Goal: Transaction & Acquisition: Purchase product/service

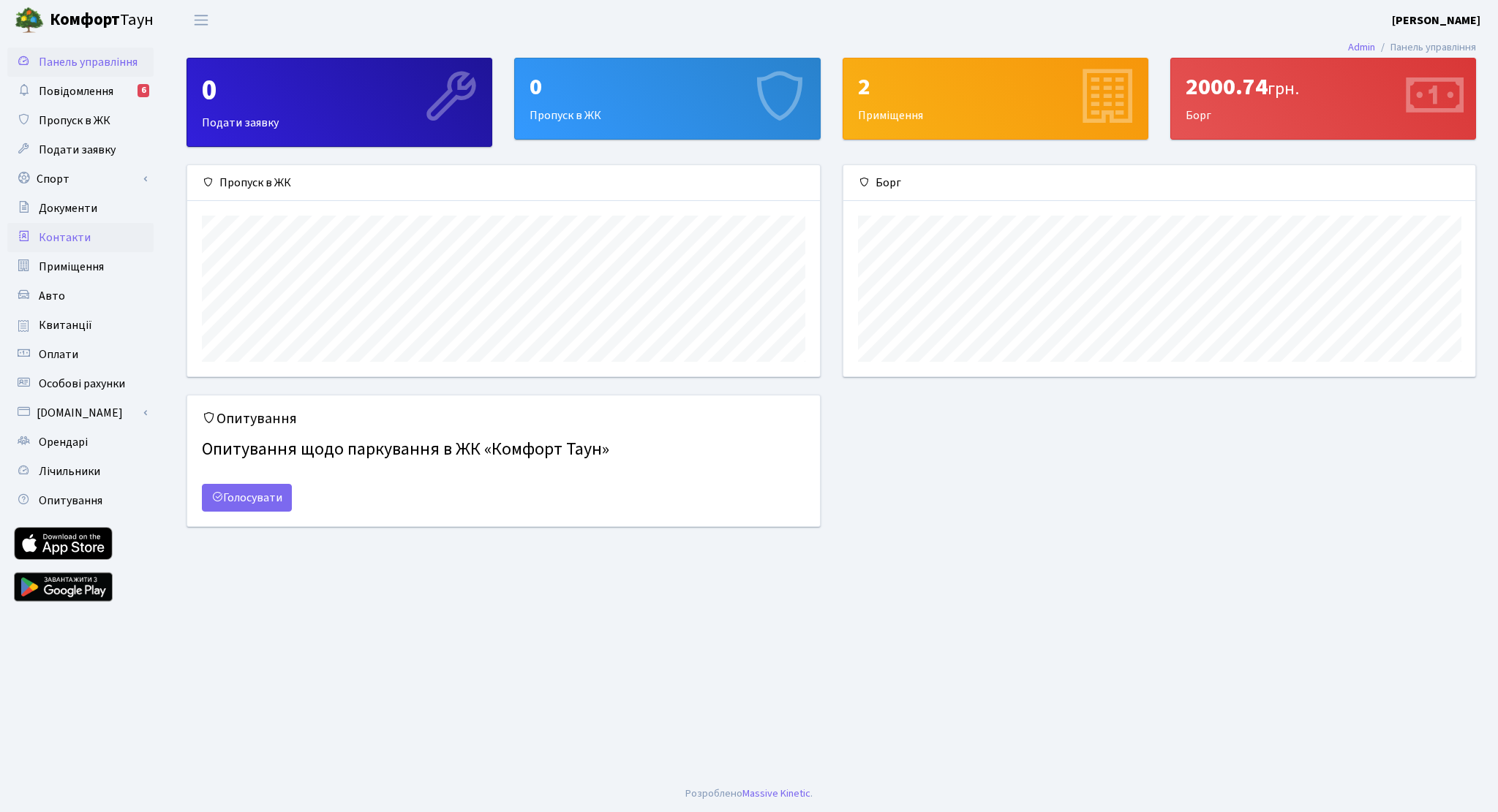
scroll to position [211, 632]
click at [72, 350] on span "Оплати" at bounding box center [59, 354] width 40 height 16
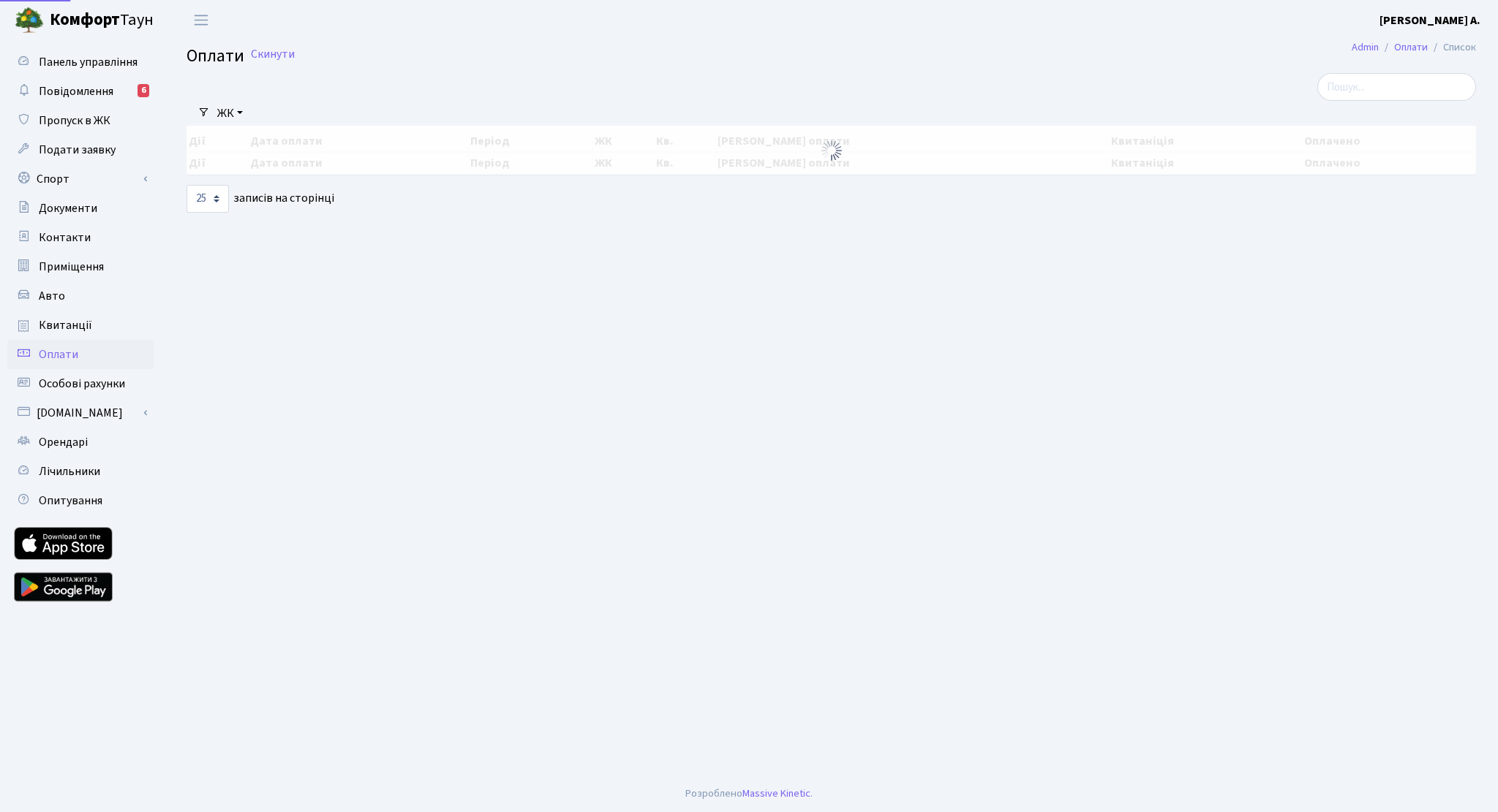
select select "25"
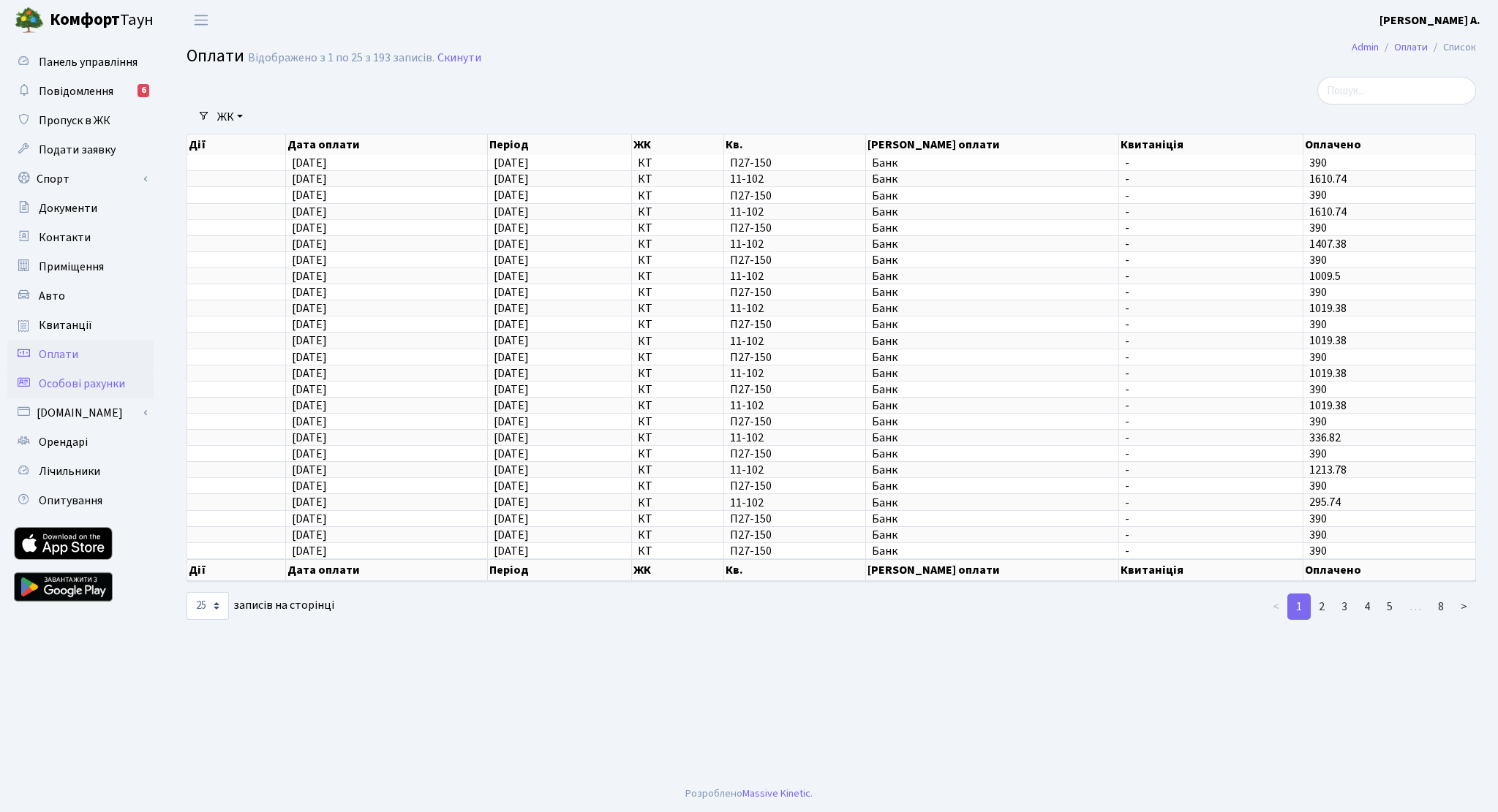
click at [77, 386] on span "Особові рахунки" at bounding box center [82, 384] width 87 height 16
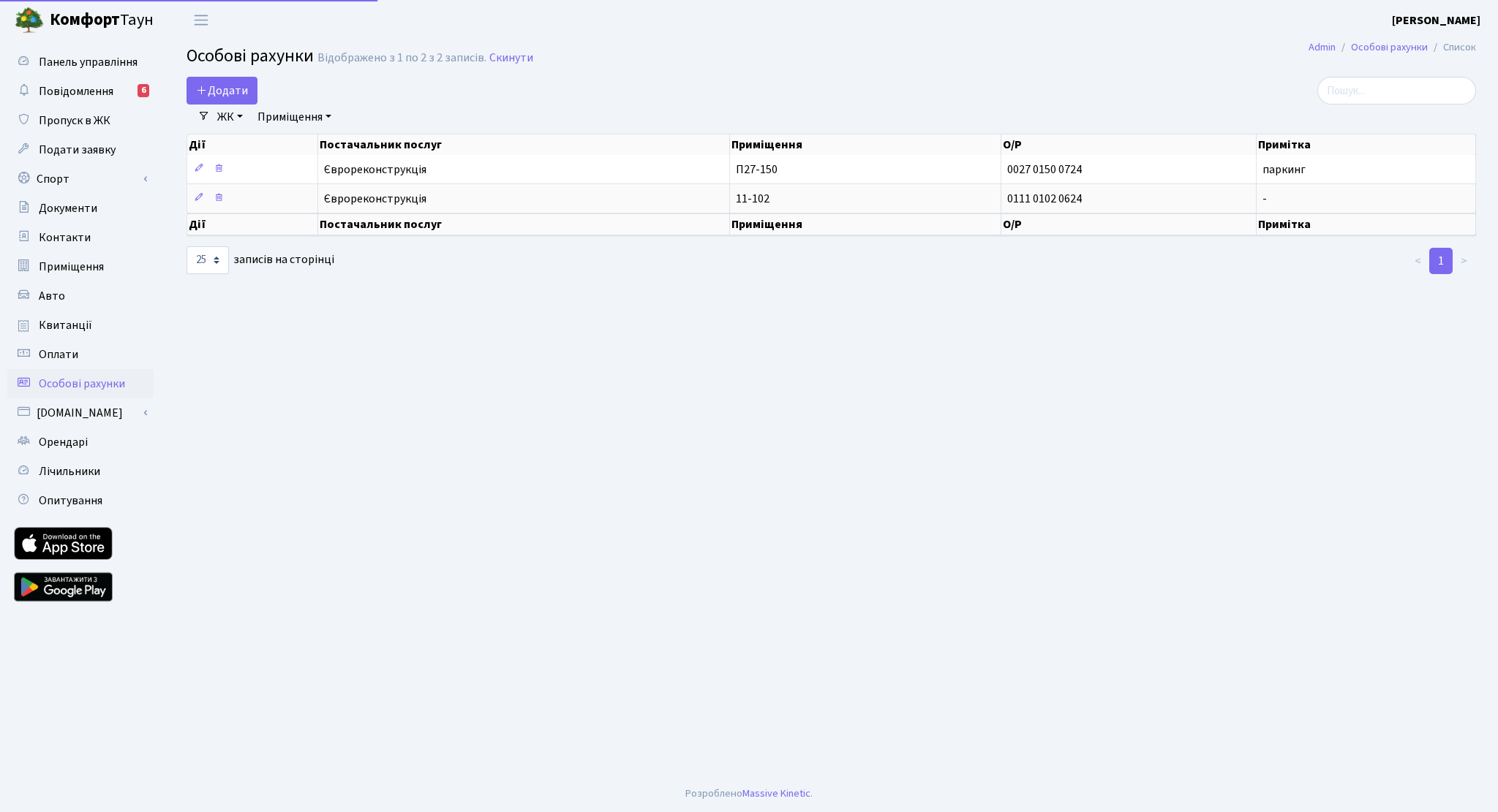
select select "25"
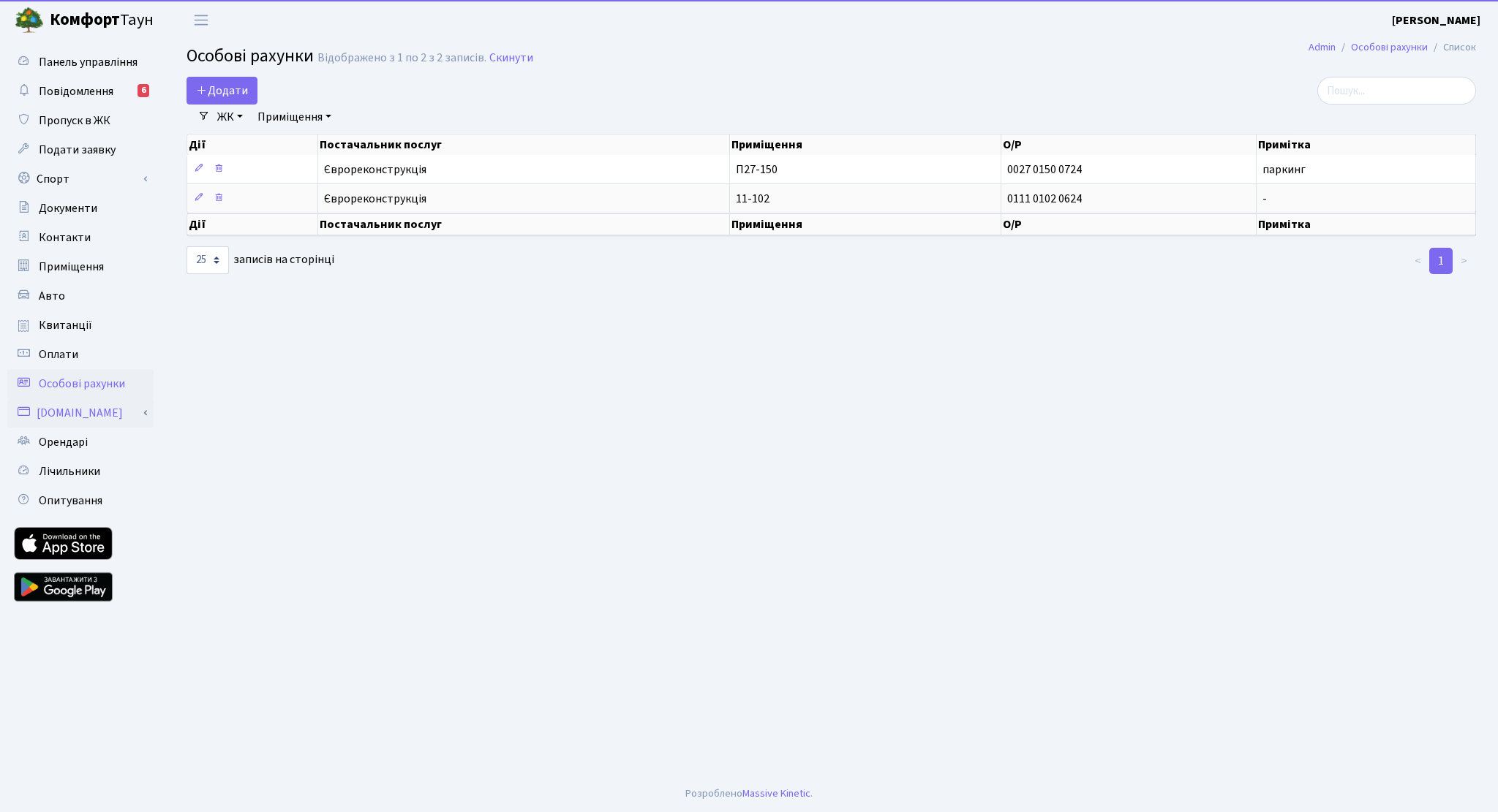
click at [65, 414] on link "[DOMAIN_NAME]" at bounding box center [80, 413] width 146 height 29
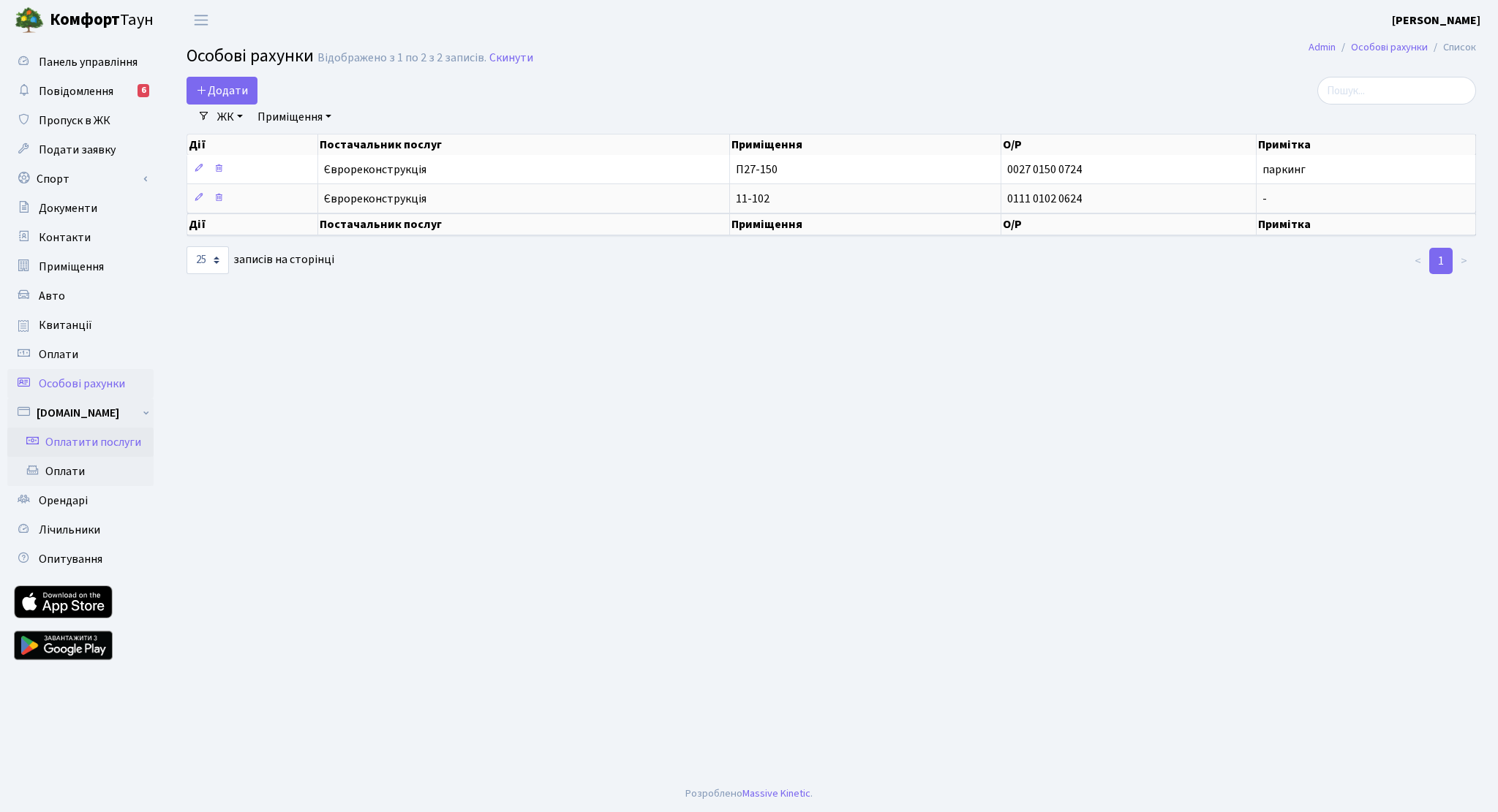
click at [84, 436] on link "Оплатити послуги" at bounding box center [80, 442] width 146 height 29
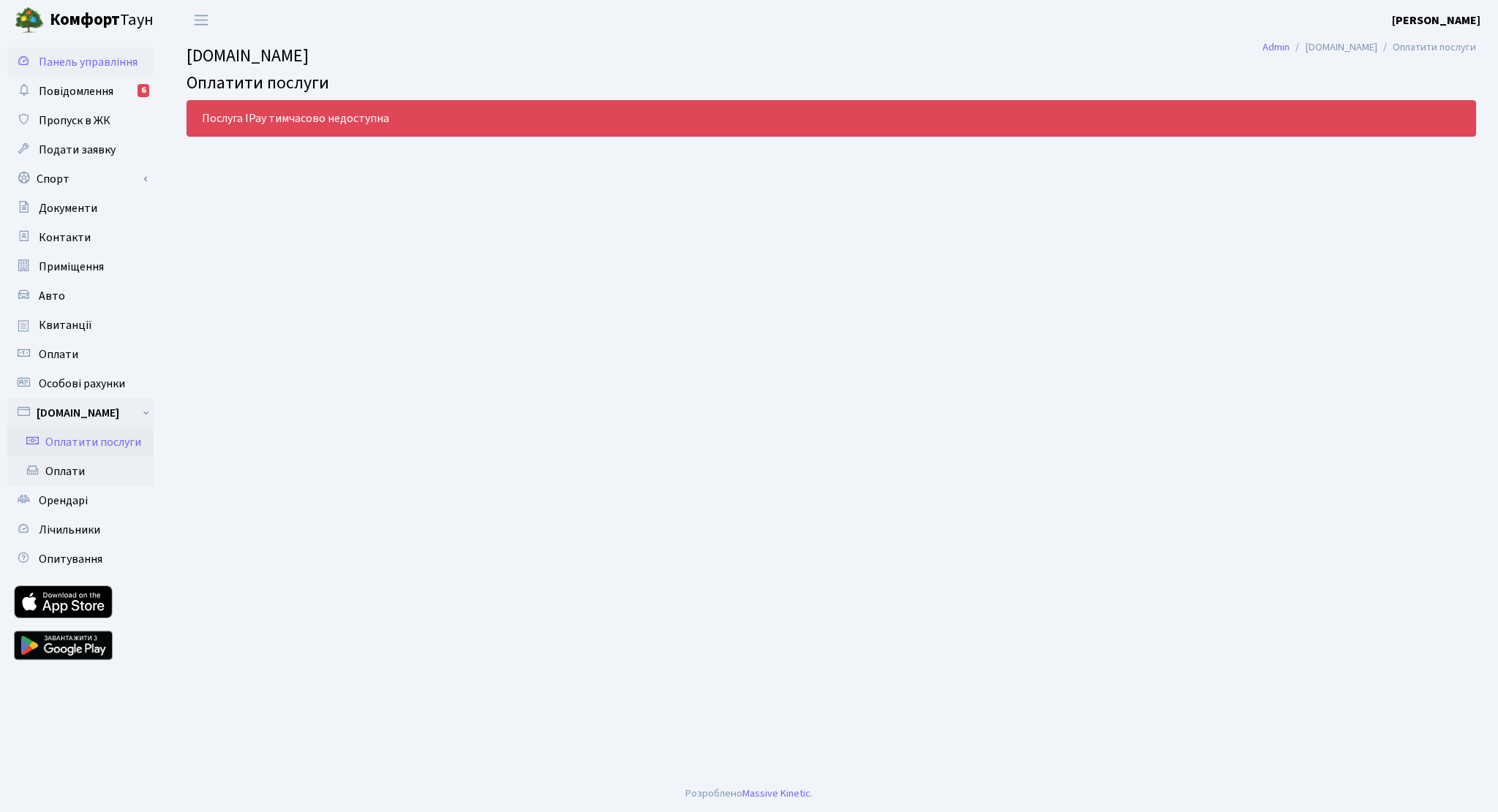
click at [84, 55] on span "Панель управління" at bounding box center [88, 62] width 99 height 16
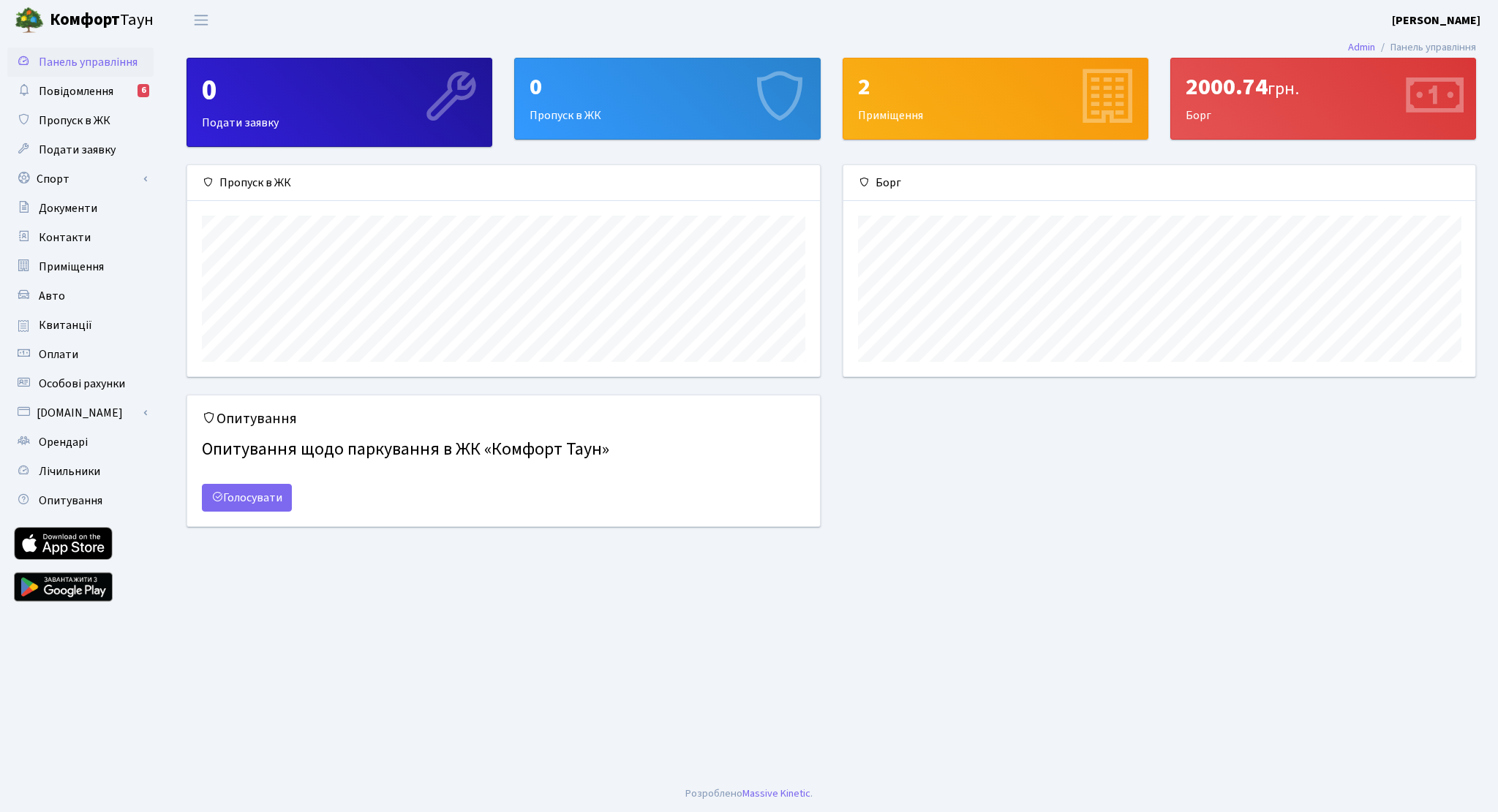
scroll to position [211, 632]
click at [76, 95] on span "Повідомлення" at bounding box center [76, 92] width 75 height 16
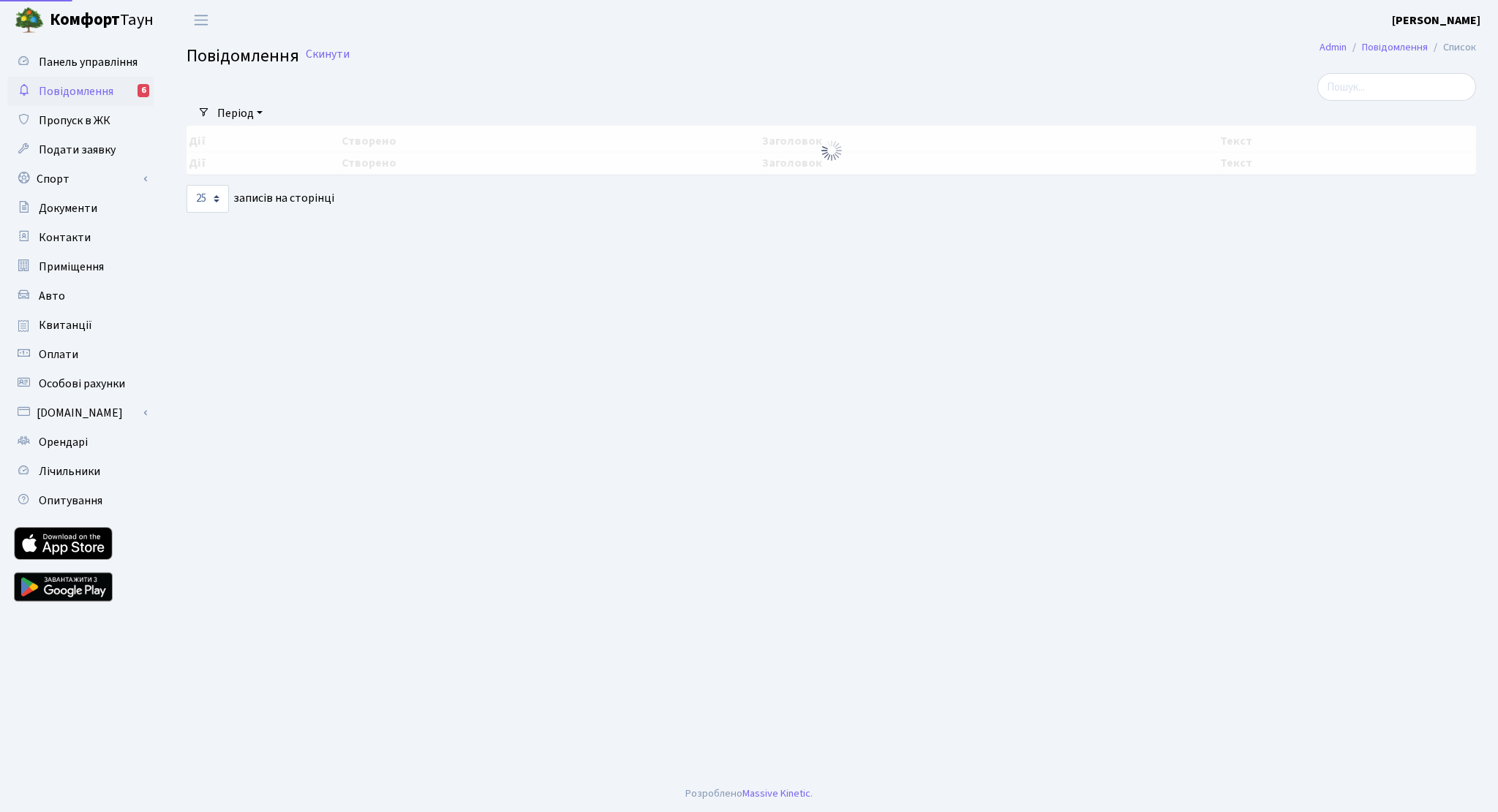
select select "25"
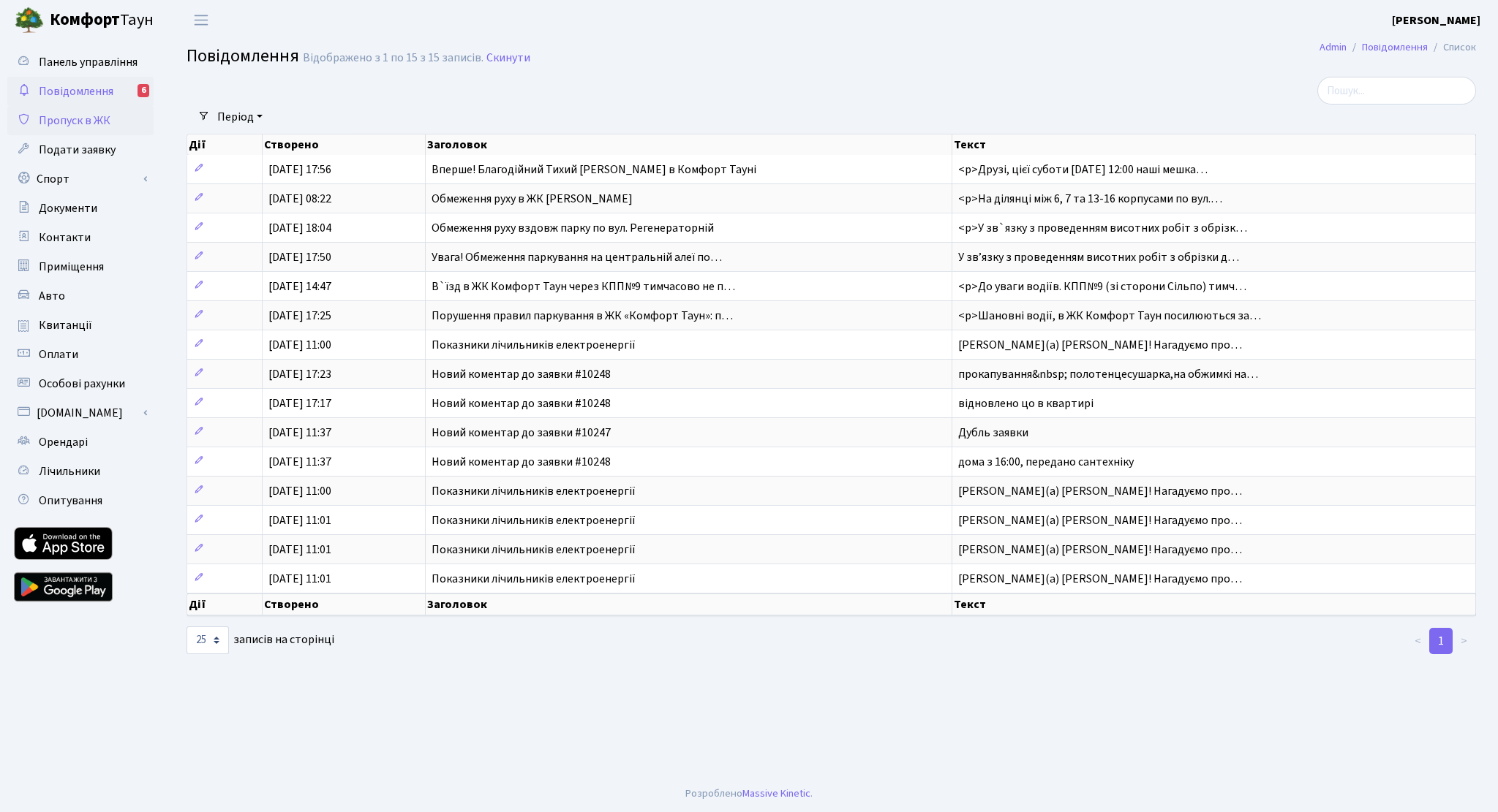
click at [78, 124] on span "Пропуск в ЖК" at bounding box center [75, 120] width 72 height 16
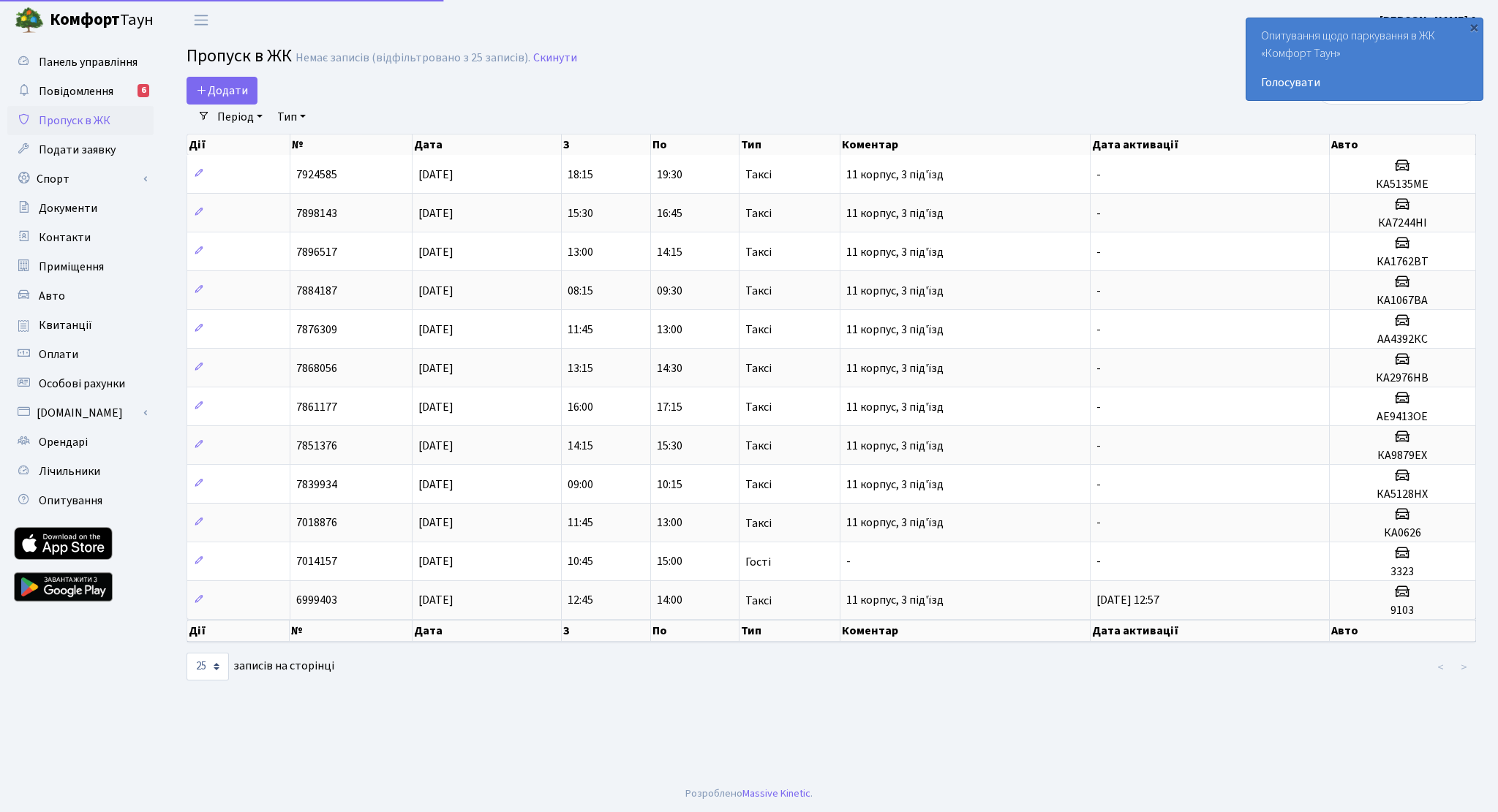
select select "25"
click at [90, 151] on span "Подати заявку" at bounding box center [77, 150] width 77 height 16
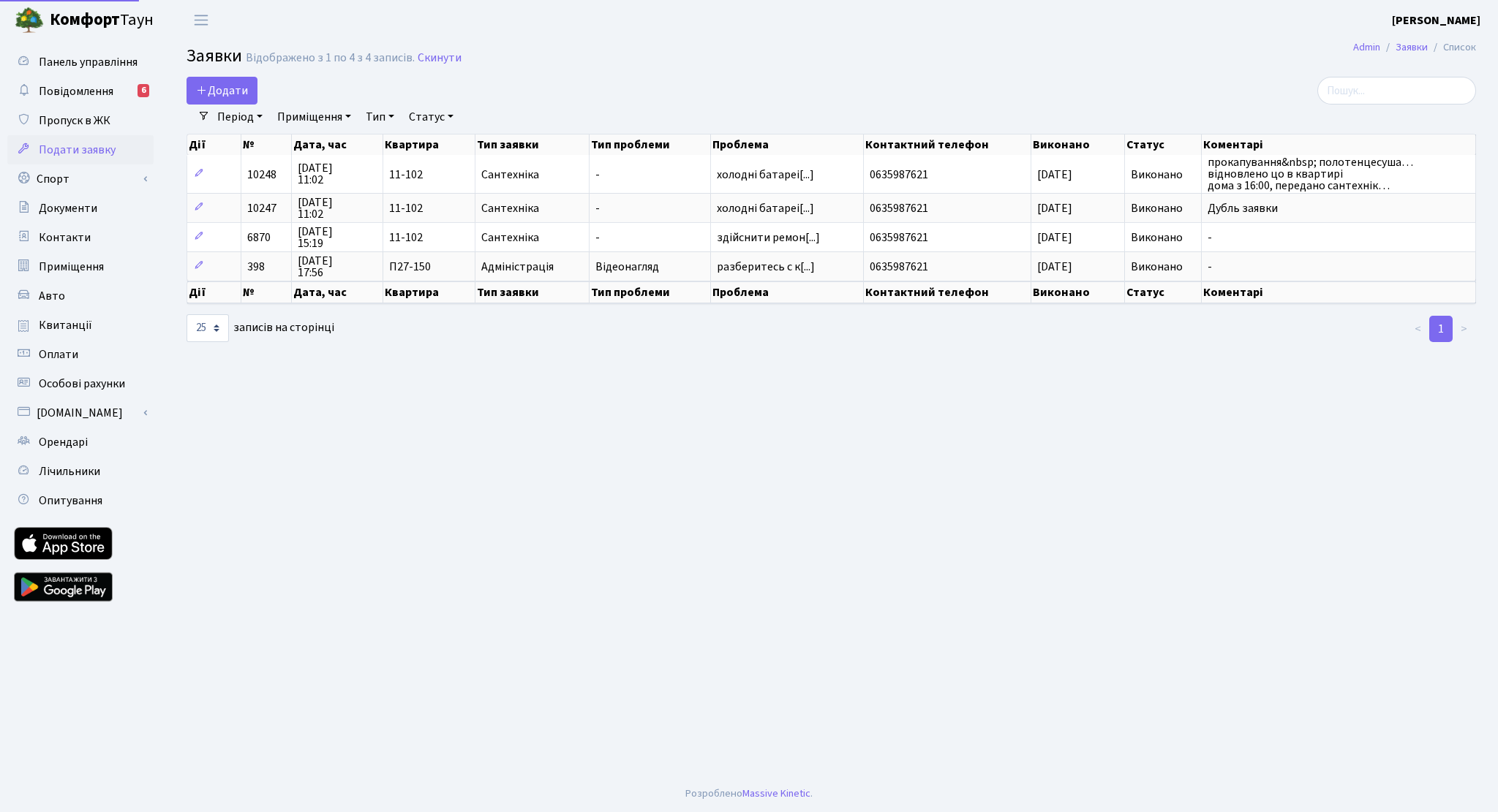
select select "25"
click at [73, 174] on link "Спорт" at bounding box center [80, 179] width 146 height 29
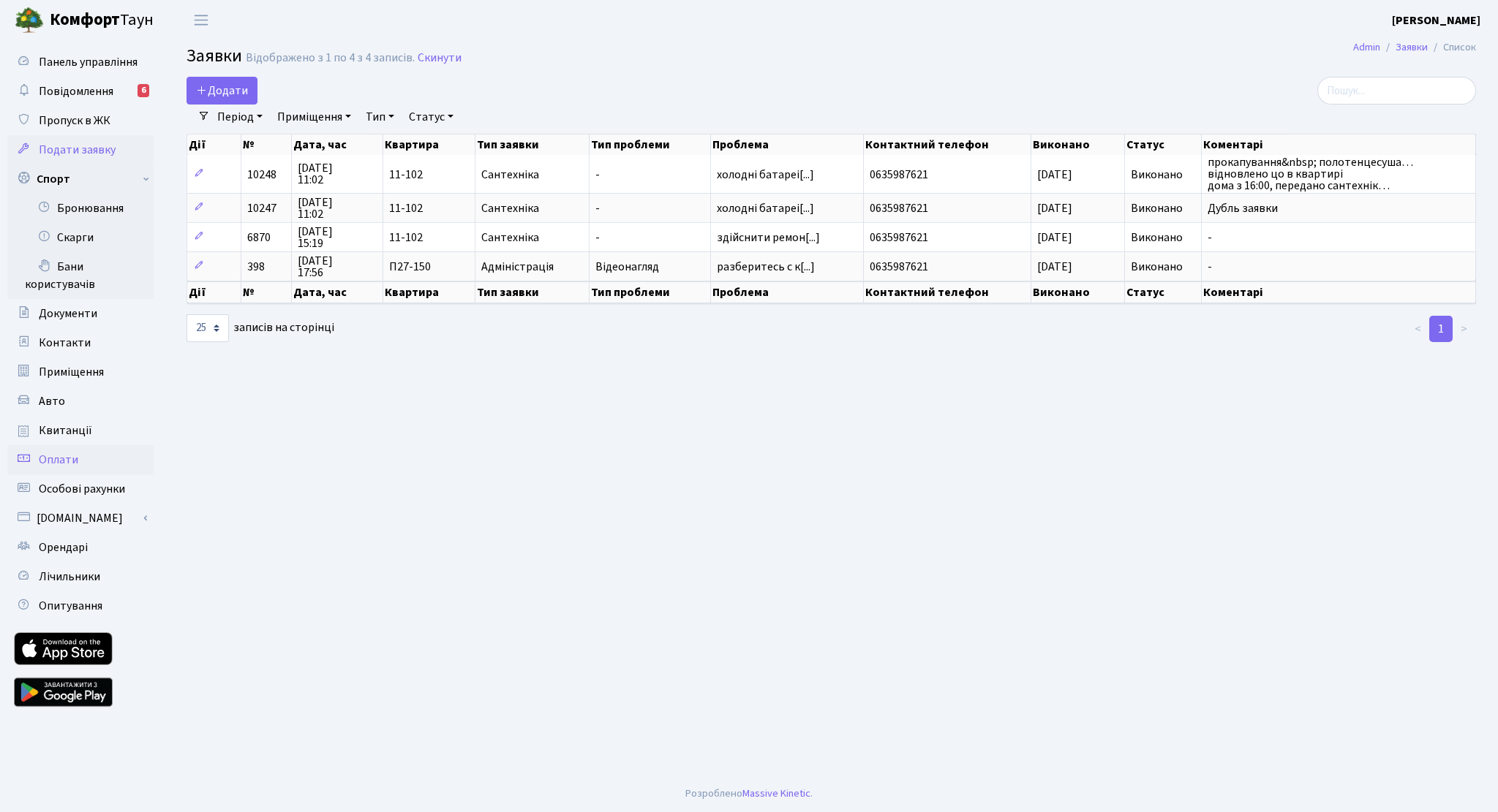
click at [61, 461] on span "Оплати" at bounding box center [59, 460] width 40 height 16
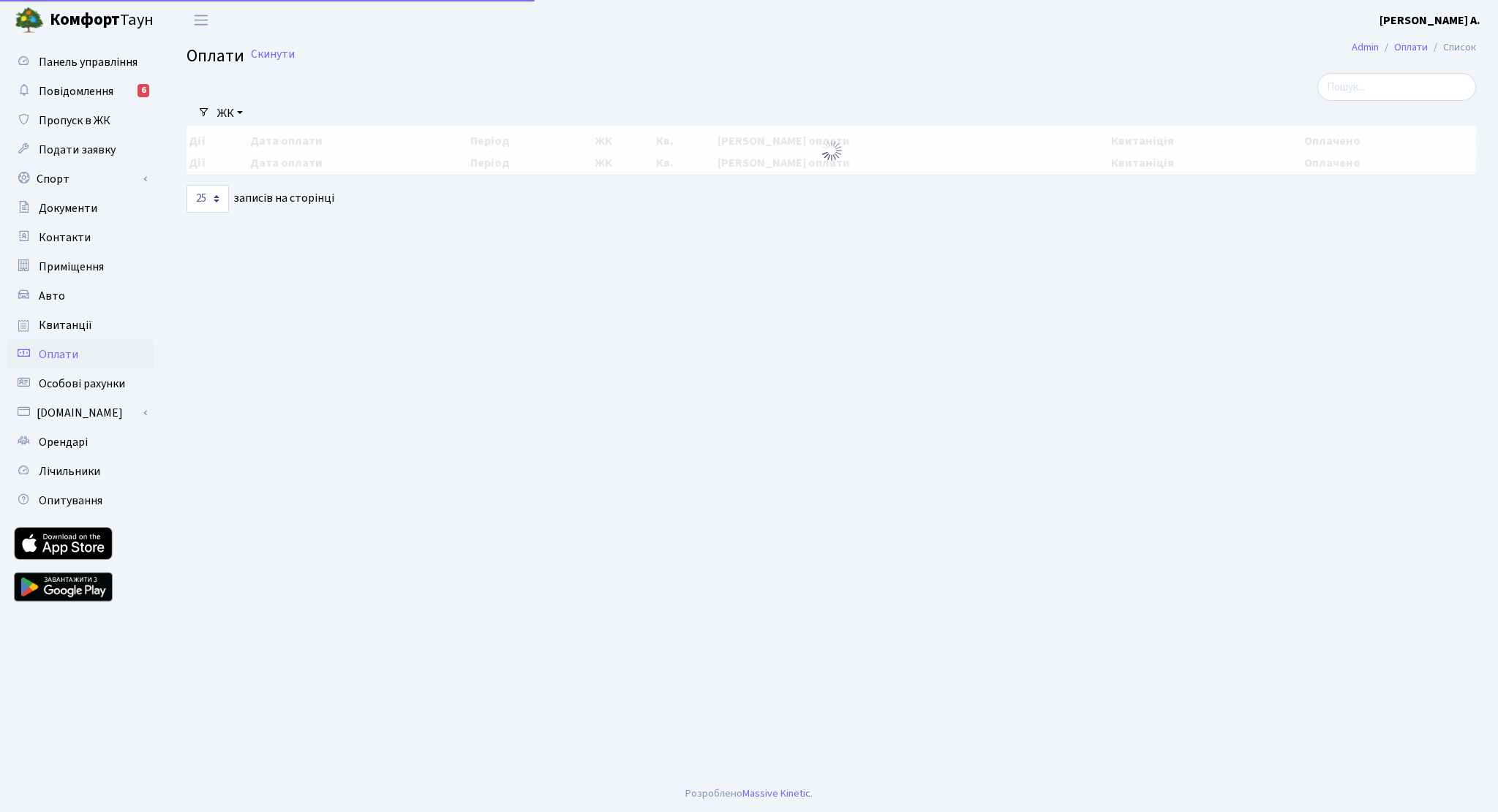
select select "25"
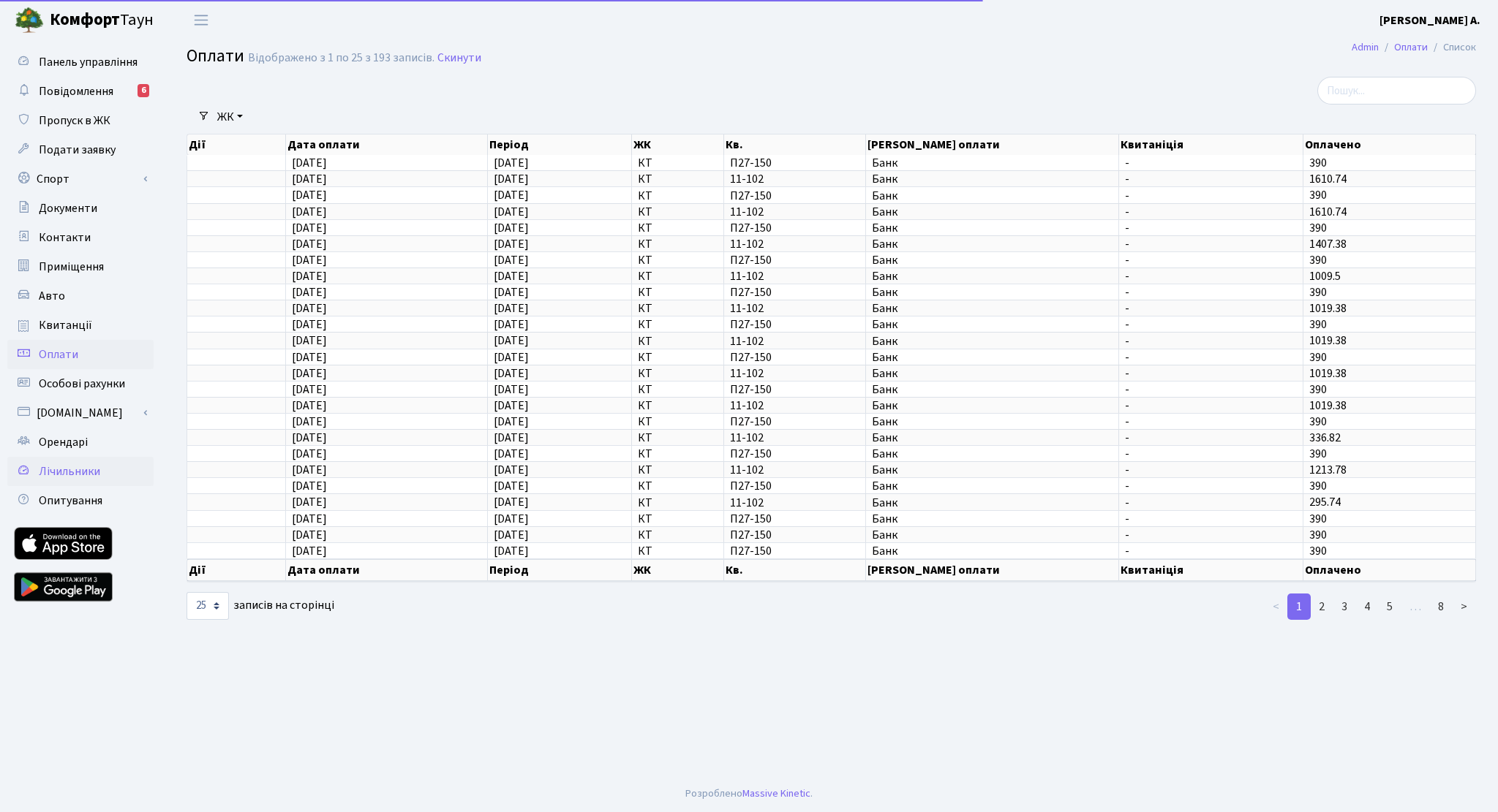
click at [74, 470] on span "Лічильники" at bounding box center [70, 472] width 62 height 16
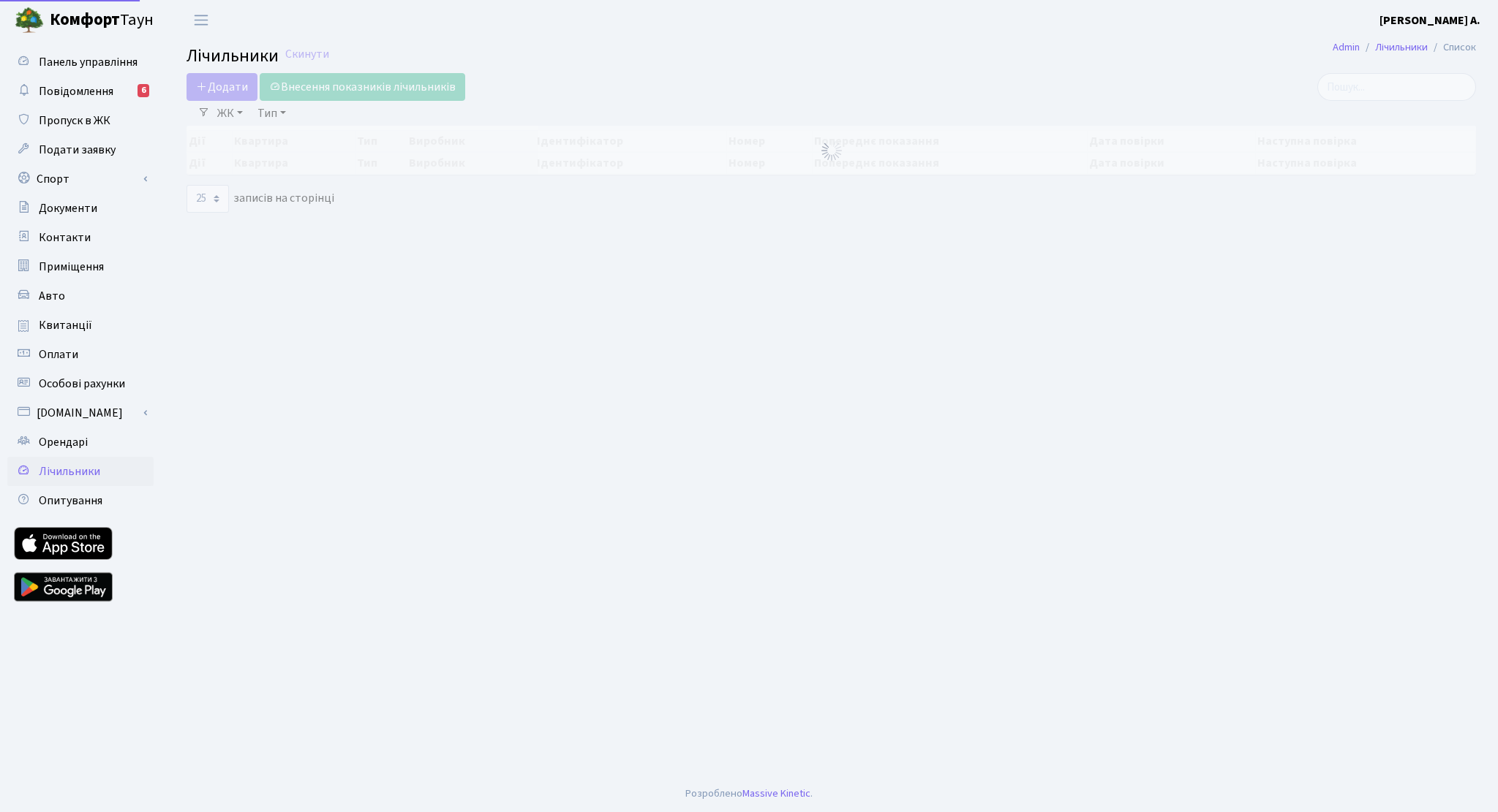
select select "25"
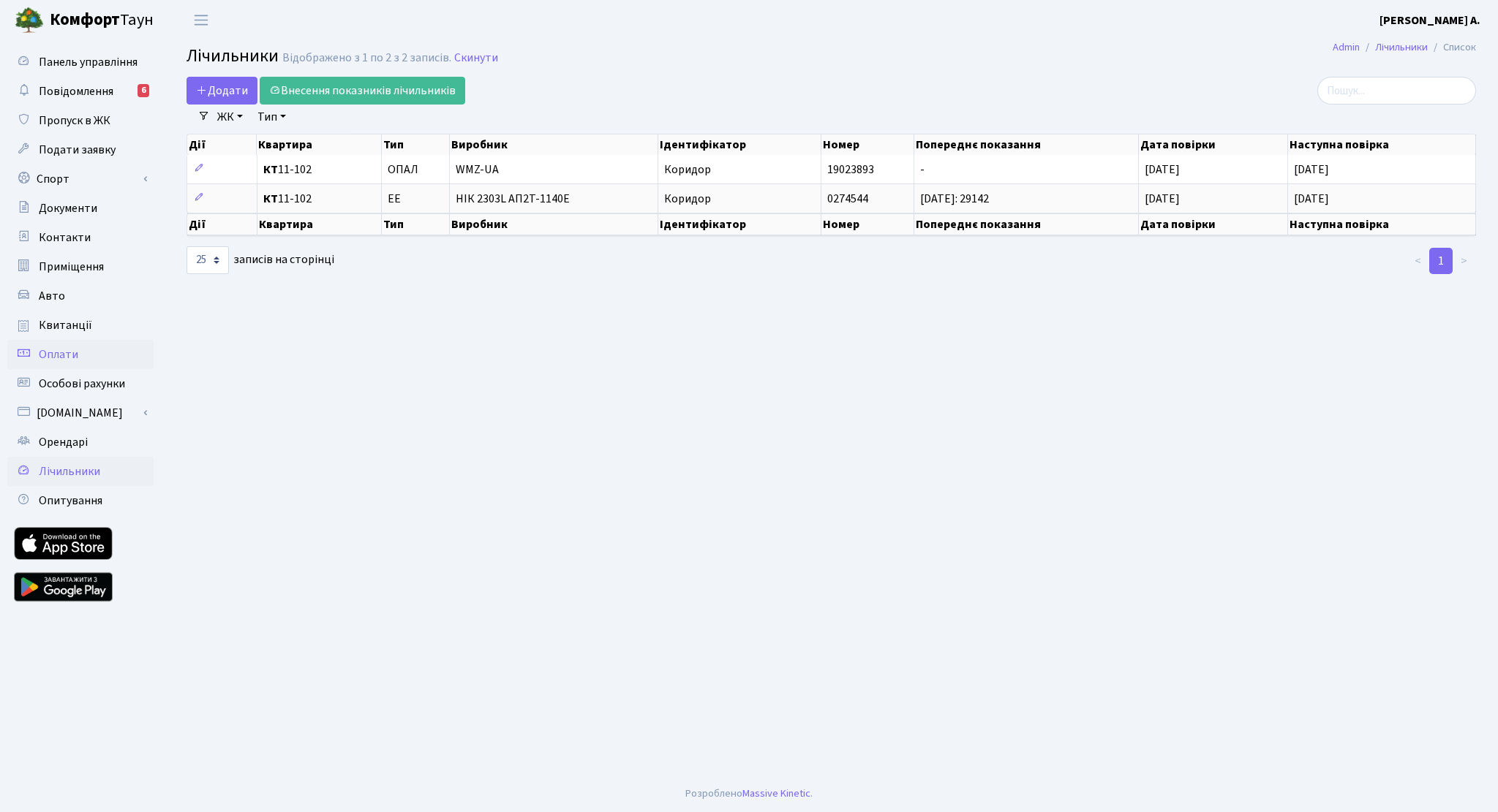
click at [73, 348] on span "Оплати" at bounding box center [59, 354] width 40 height 16
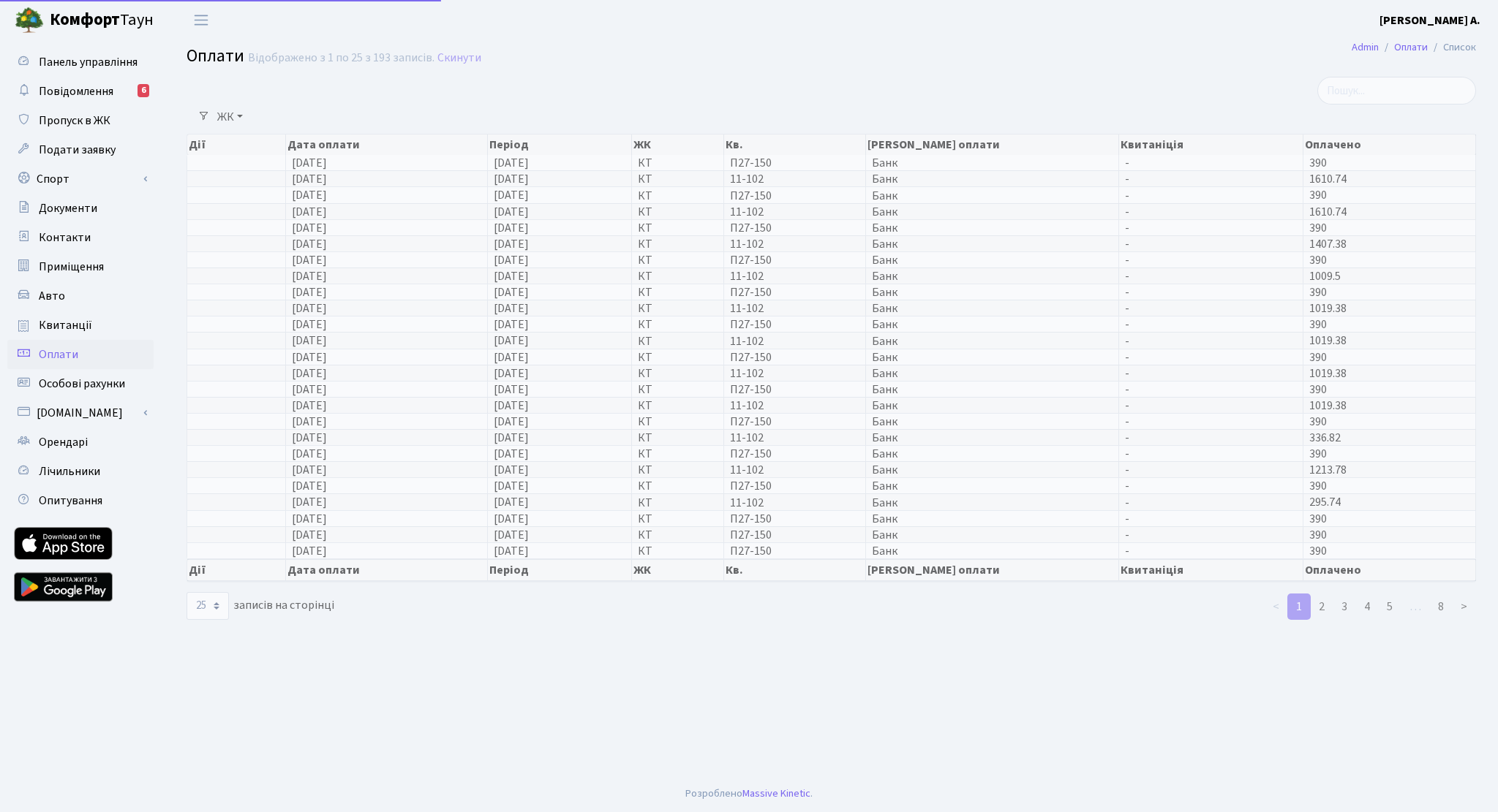
select select "25"
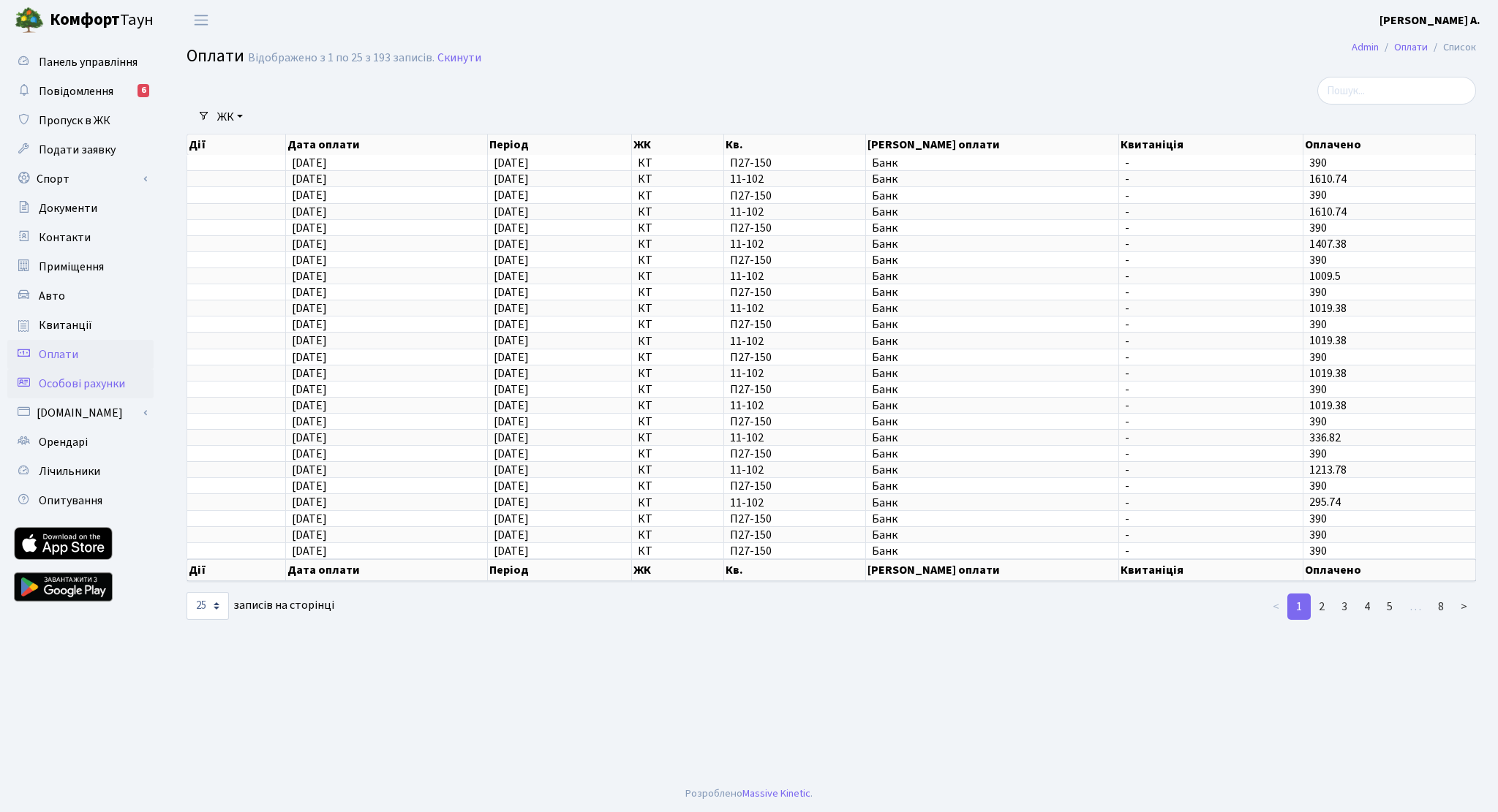
click at [72, 387] on span "Особові рахунки" at bounding box center [82, 384] width 87 height 16
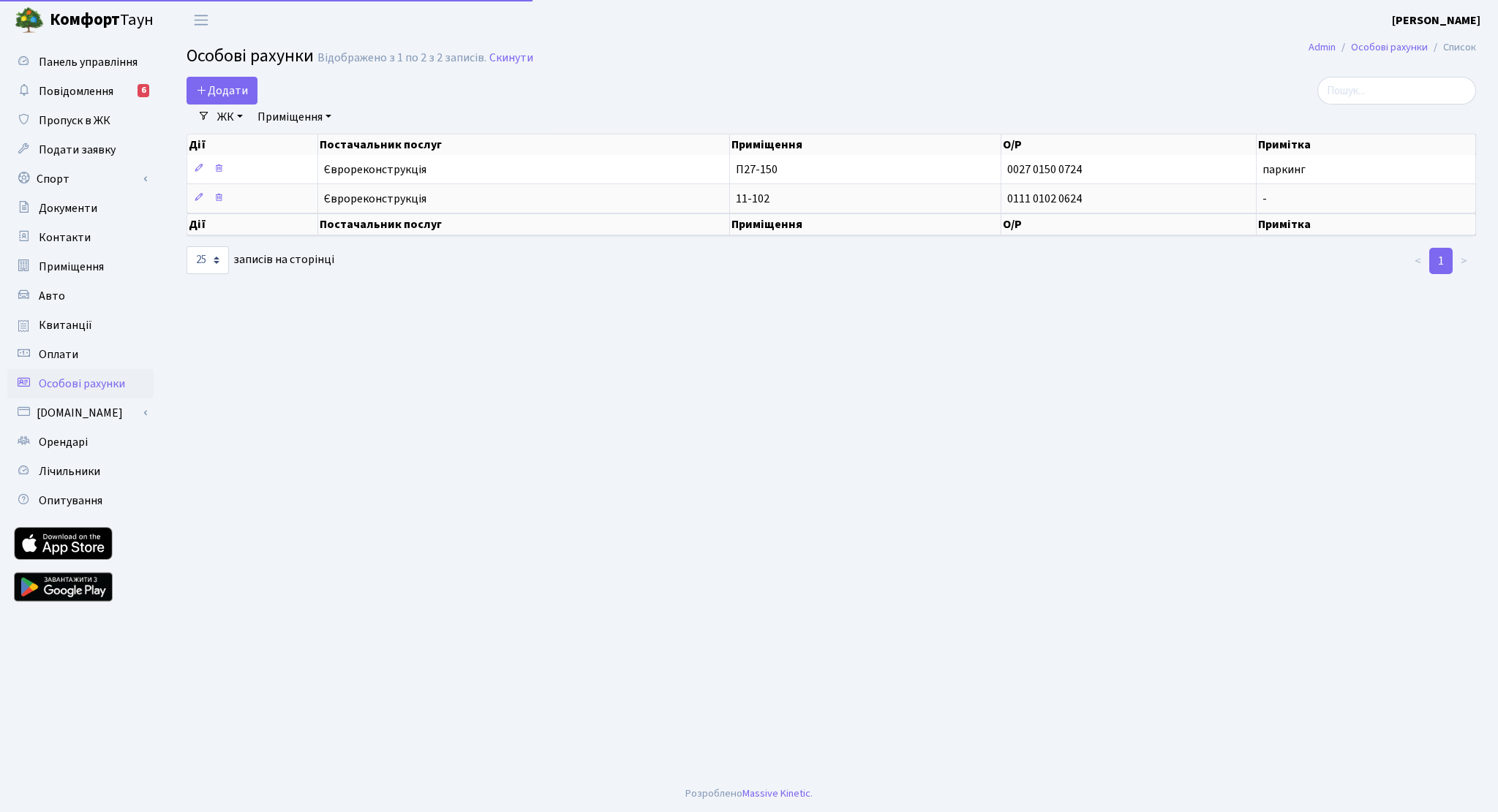
select select "25"
click at [69, 321] on span "Квитанції" at bounding box center [65, 325] width 54 height 16
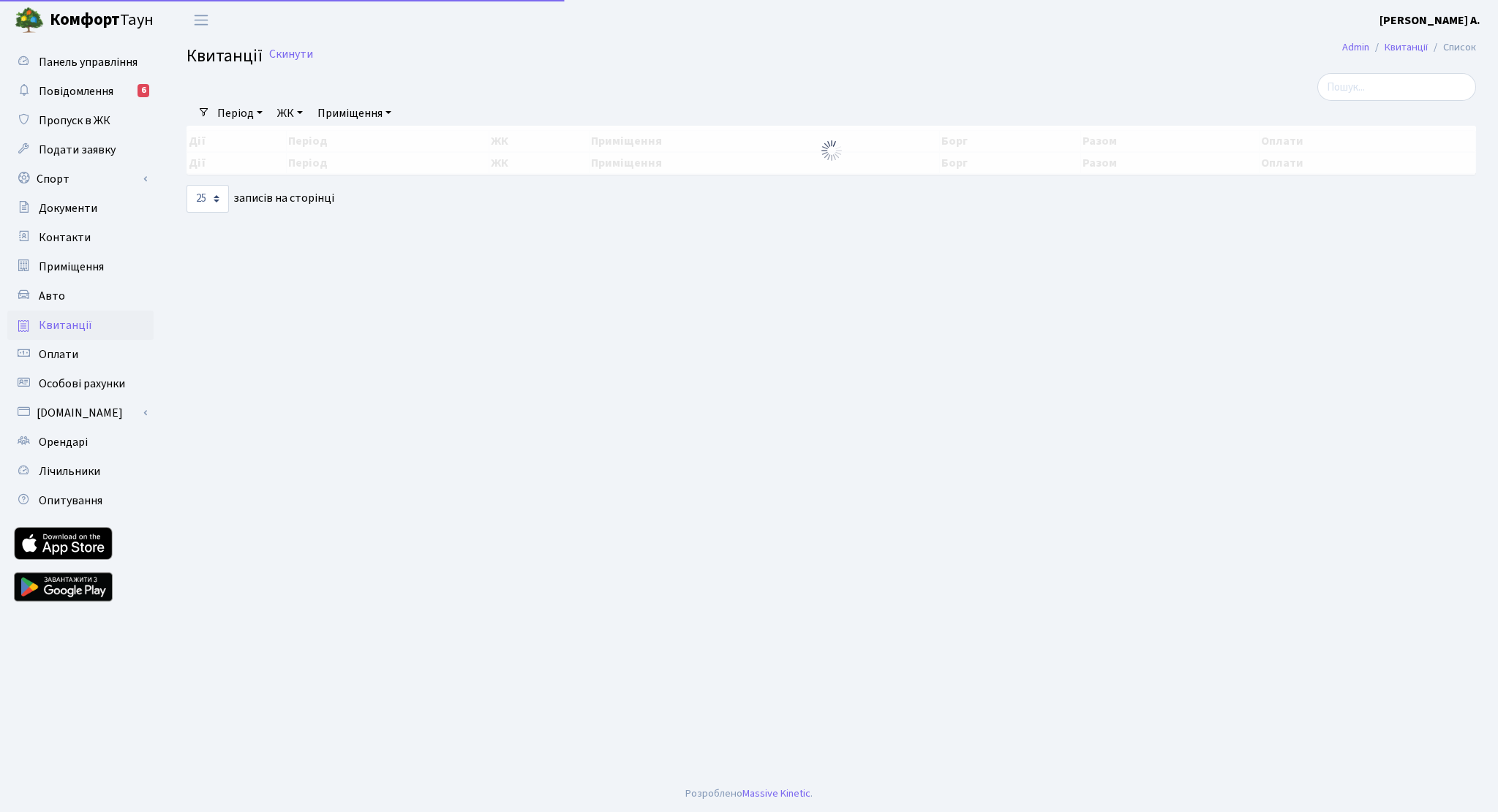
select select "25"
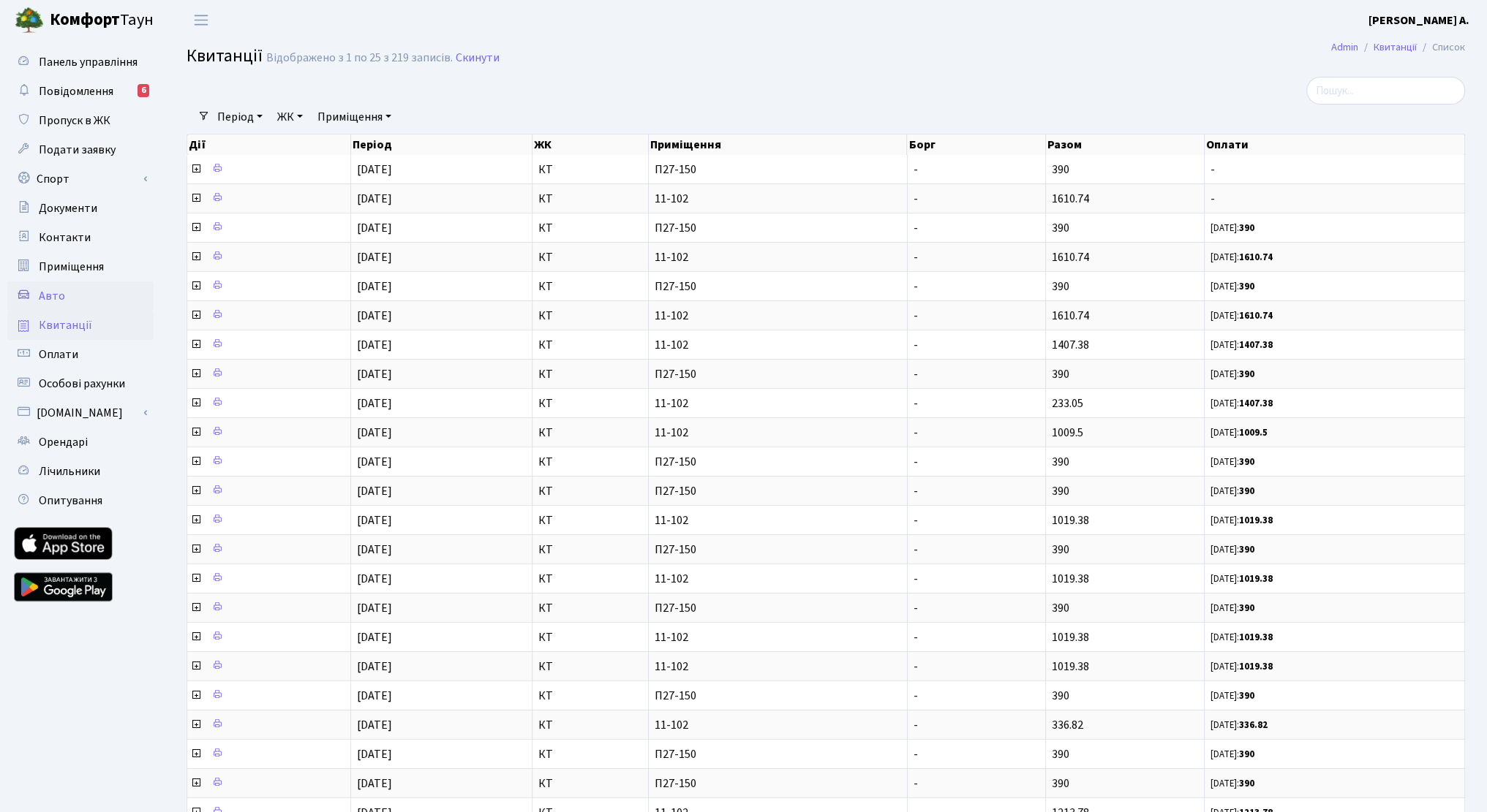
click at [67, 293] on link "Авто" at bounding box center [80, 296] width 146 height 29
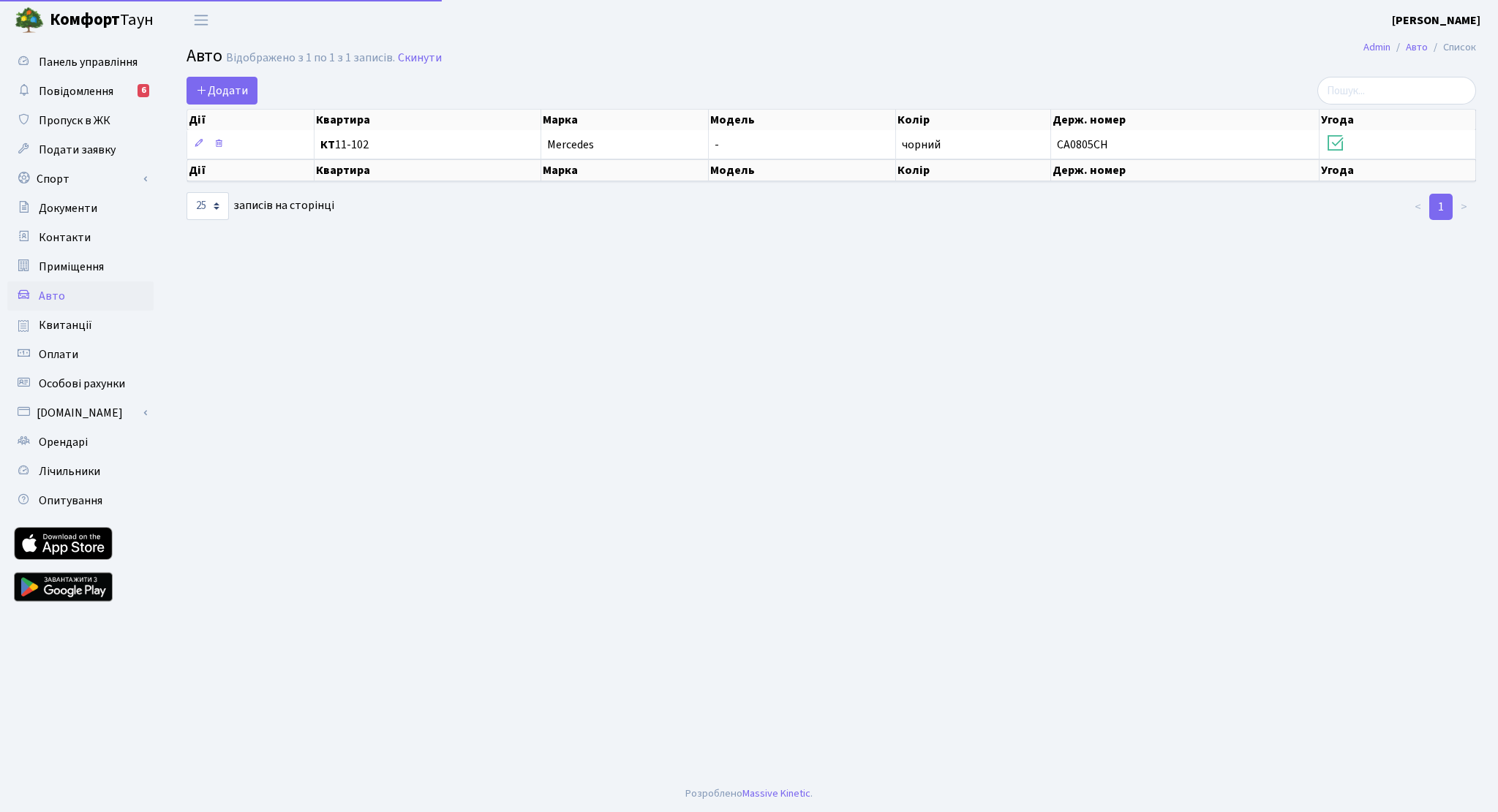
select select "25"
click at [72, 237] on span "Контакти" at bounding box center [65, 238] width 52 height 16
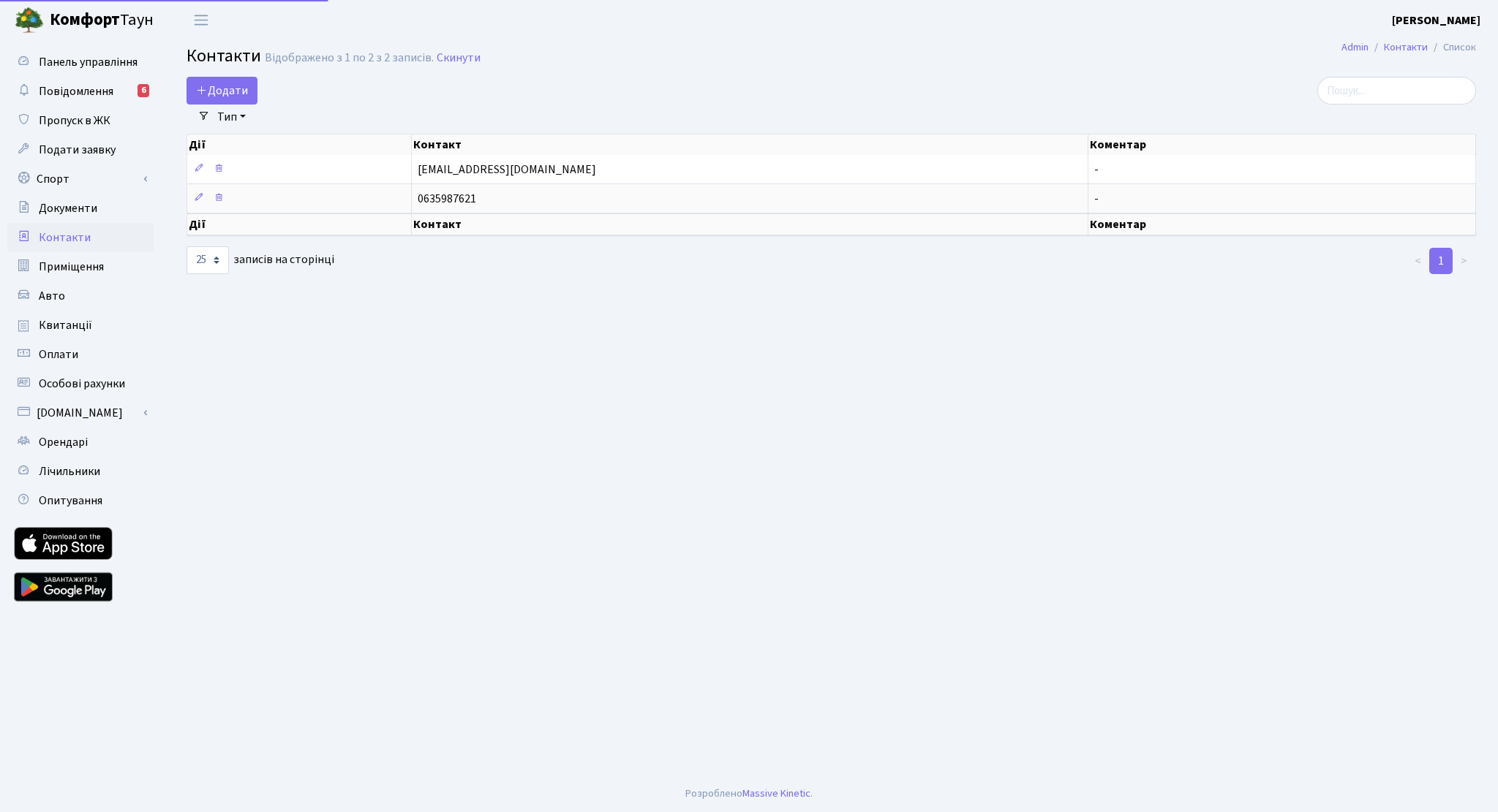
select select "25"
click at [75, 263] on span "Приміщення" at bounding box center [71, 267] width 65 height 16
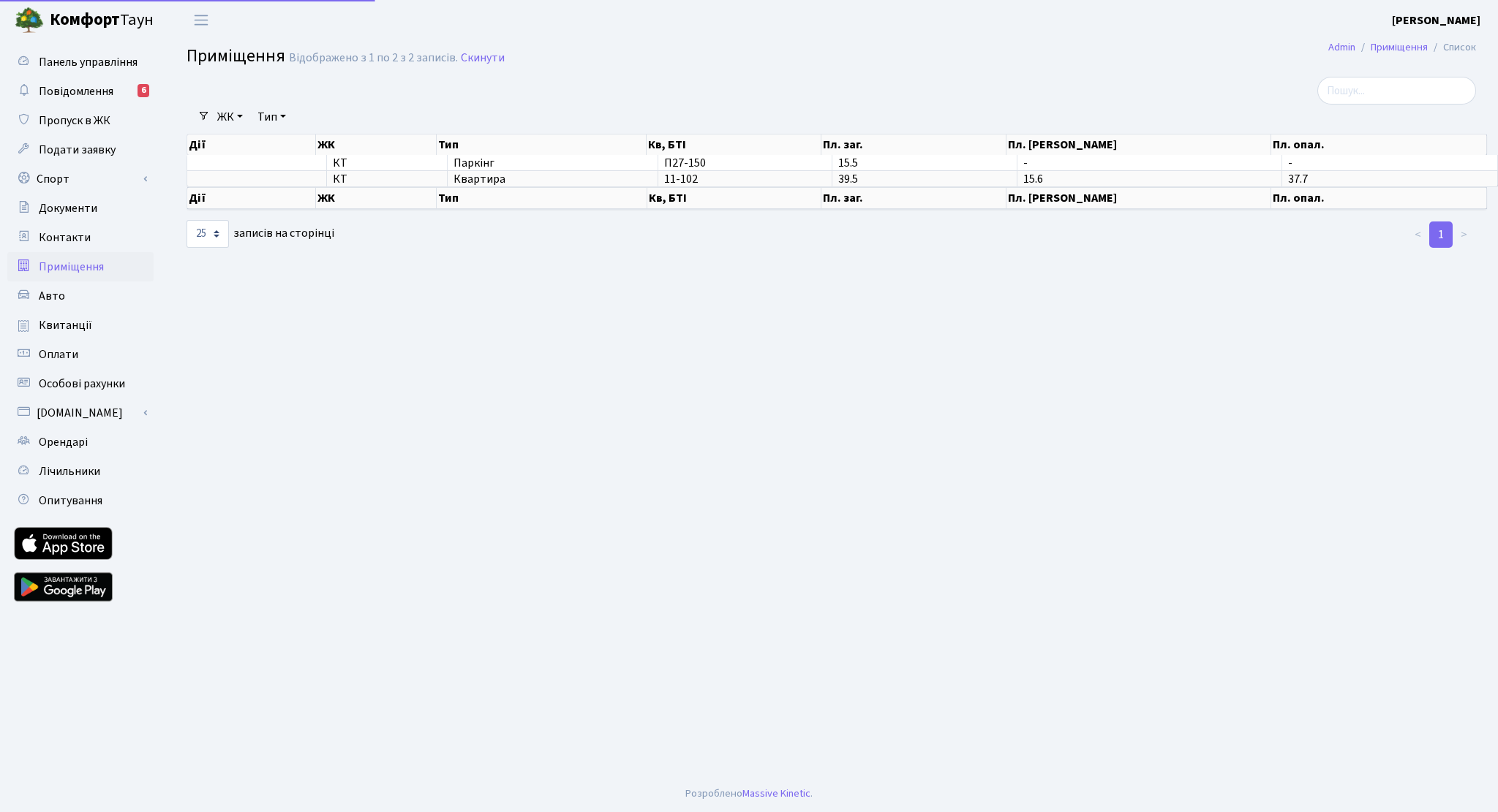
select select "25"
click at [90, 419] on link "[DOMAIN_NAME]" at bounding box center [80, 413] width 146 height 29
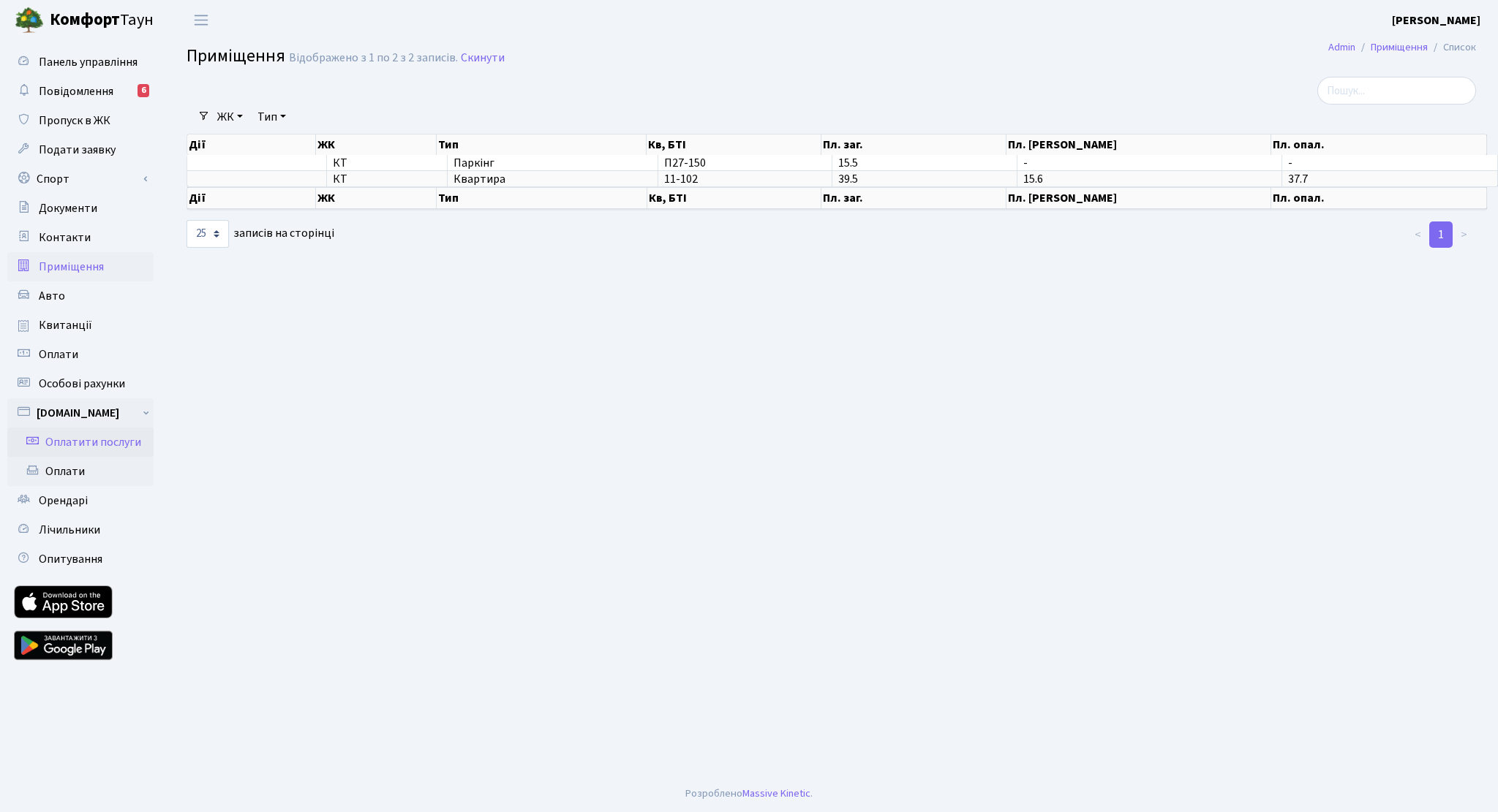
click at [87, 449] on link "Оплатити послуги" at bounding box center [80, 442] width 146 height 29
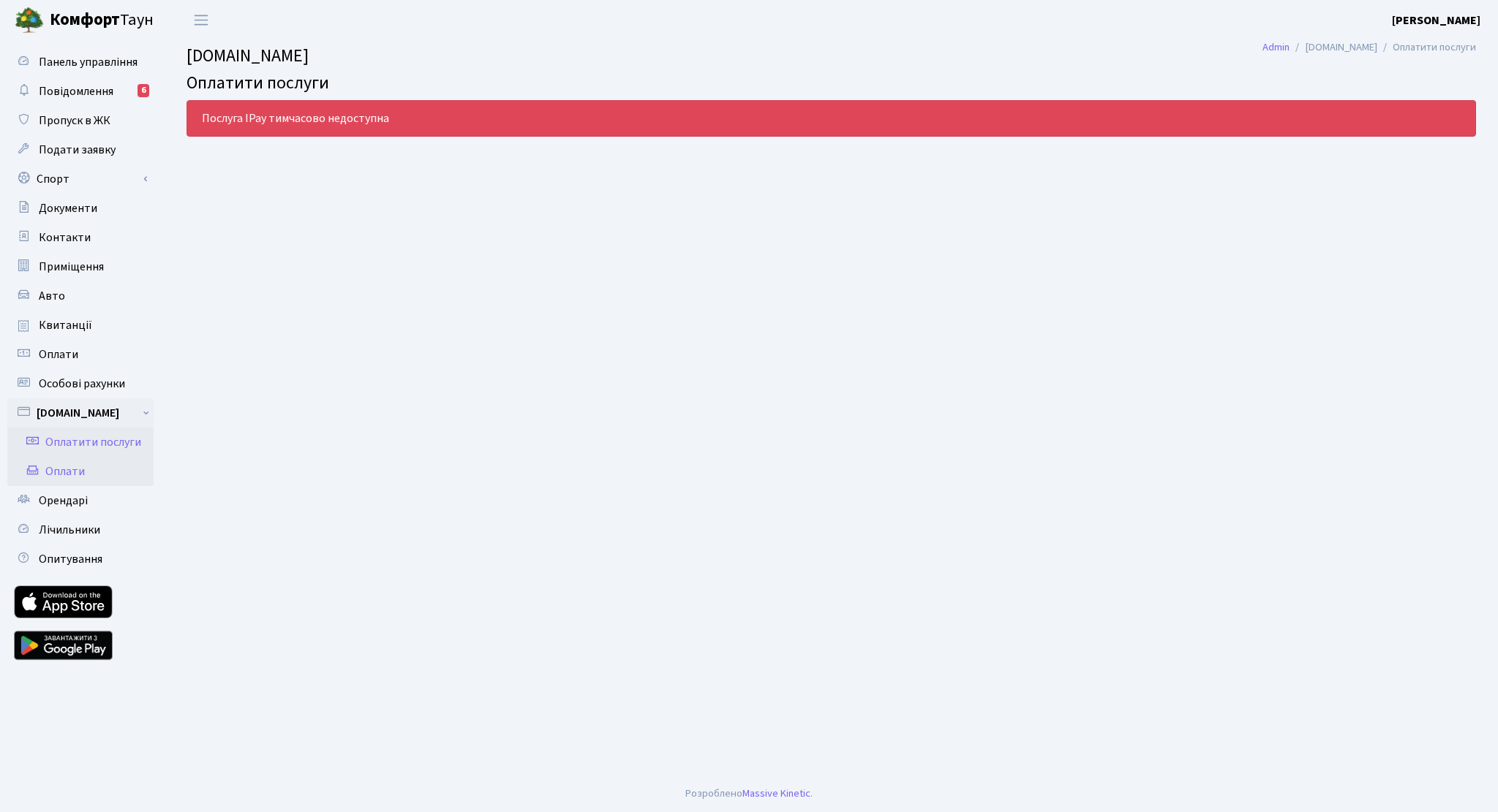
click at [69, 469] on link "Оплати" at bounding box center [80, 472] width 146 height 29
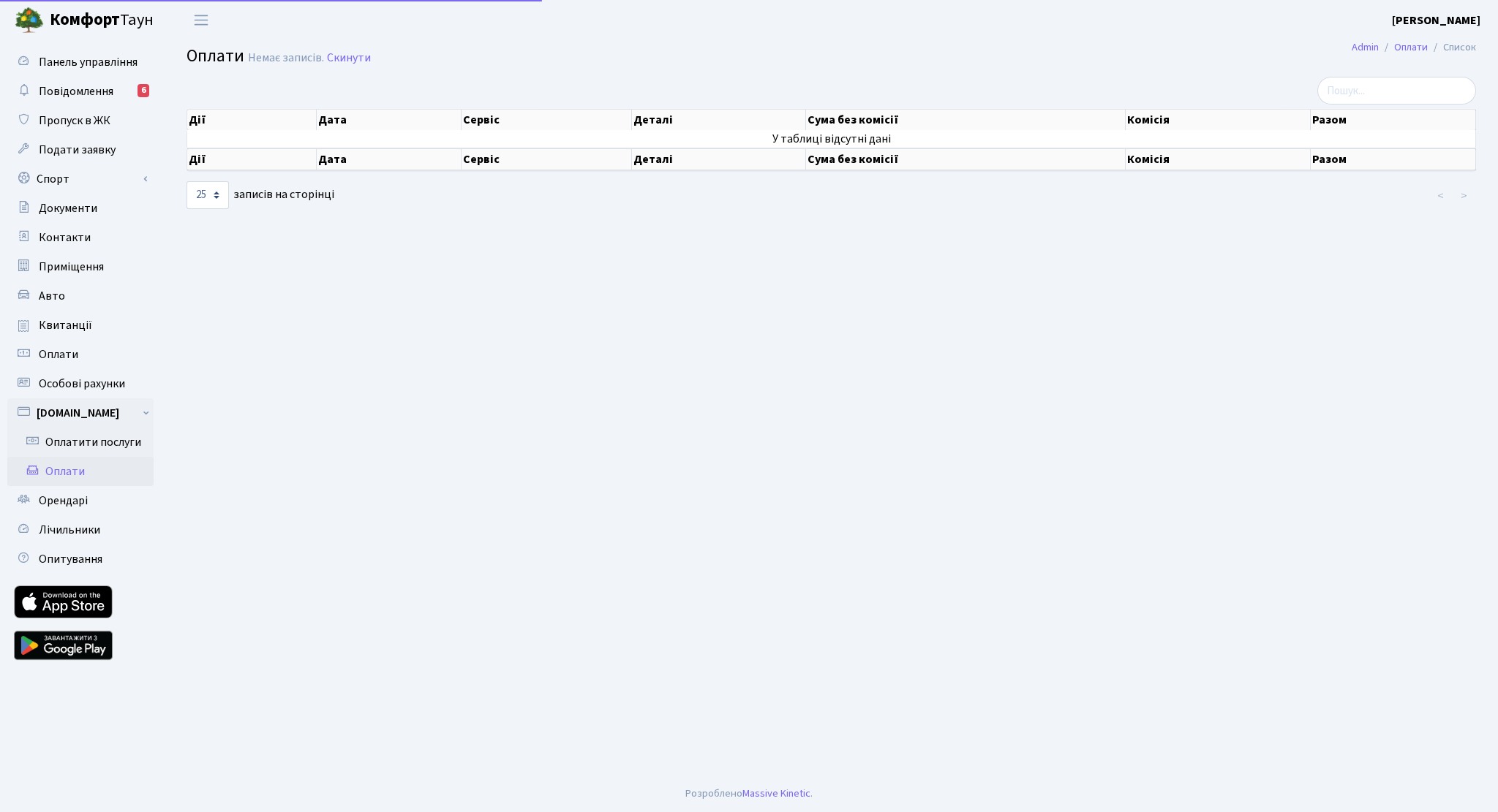
select select "25"
click at [68, 61] on span "Панель управління" at bounding box center [88, 62] width 99 height 16
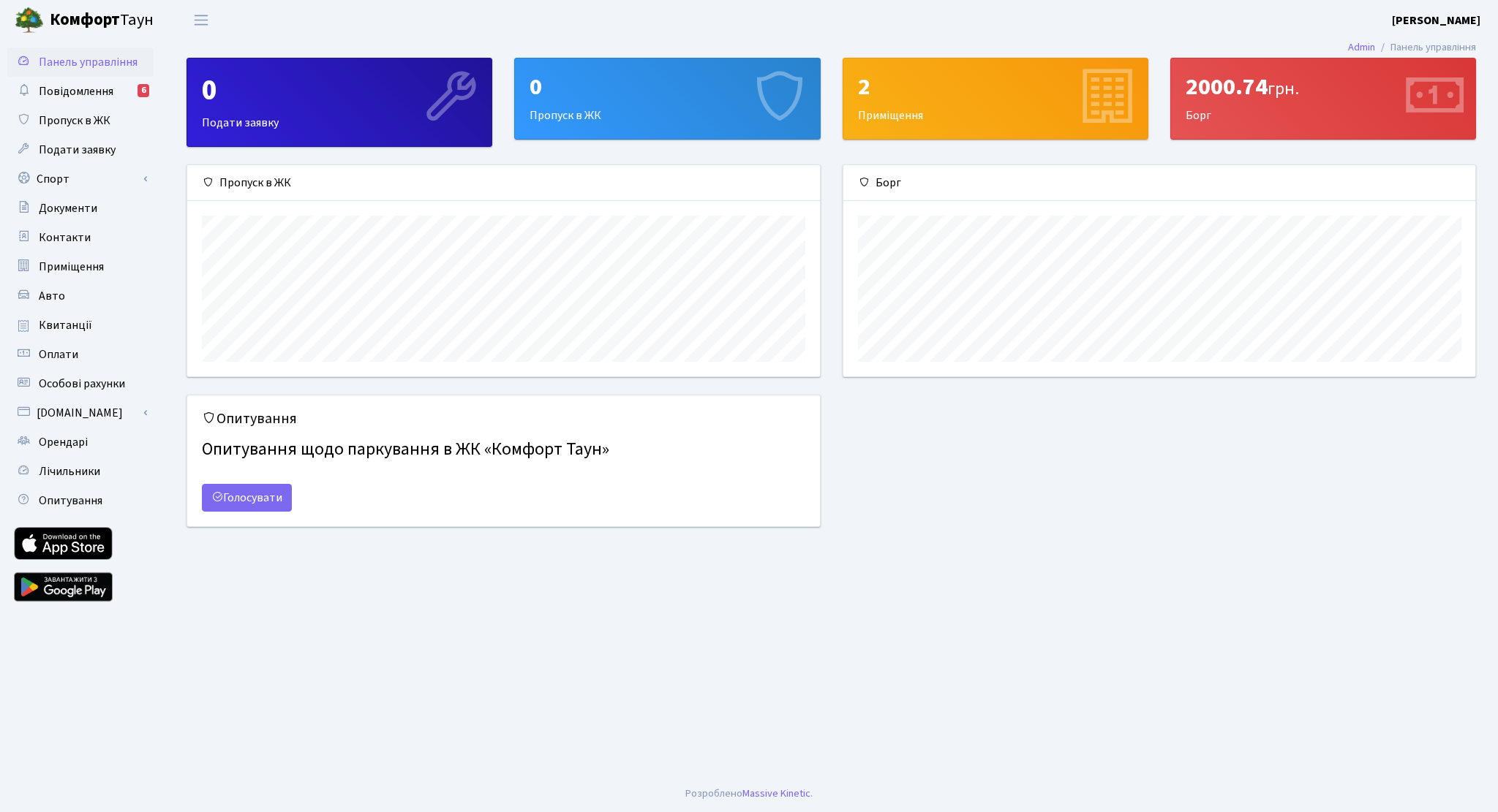
scroll to position [211, 632]
click at [1358, 96] on div "2000.74 грн." at bounding box center [1323, 87] width 275 height 28
click at [1426, 97] on icon at bounding box center [1433, 98] width 70 height 70
click at [1275, 92] on span "грн." at bounding box center [1283, 89] width 32 height 26
drag, startPoint x: 1193, startPoint y: 113, endPoint x: 1195, endPoint y: 125, distance: 12.2
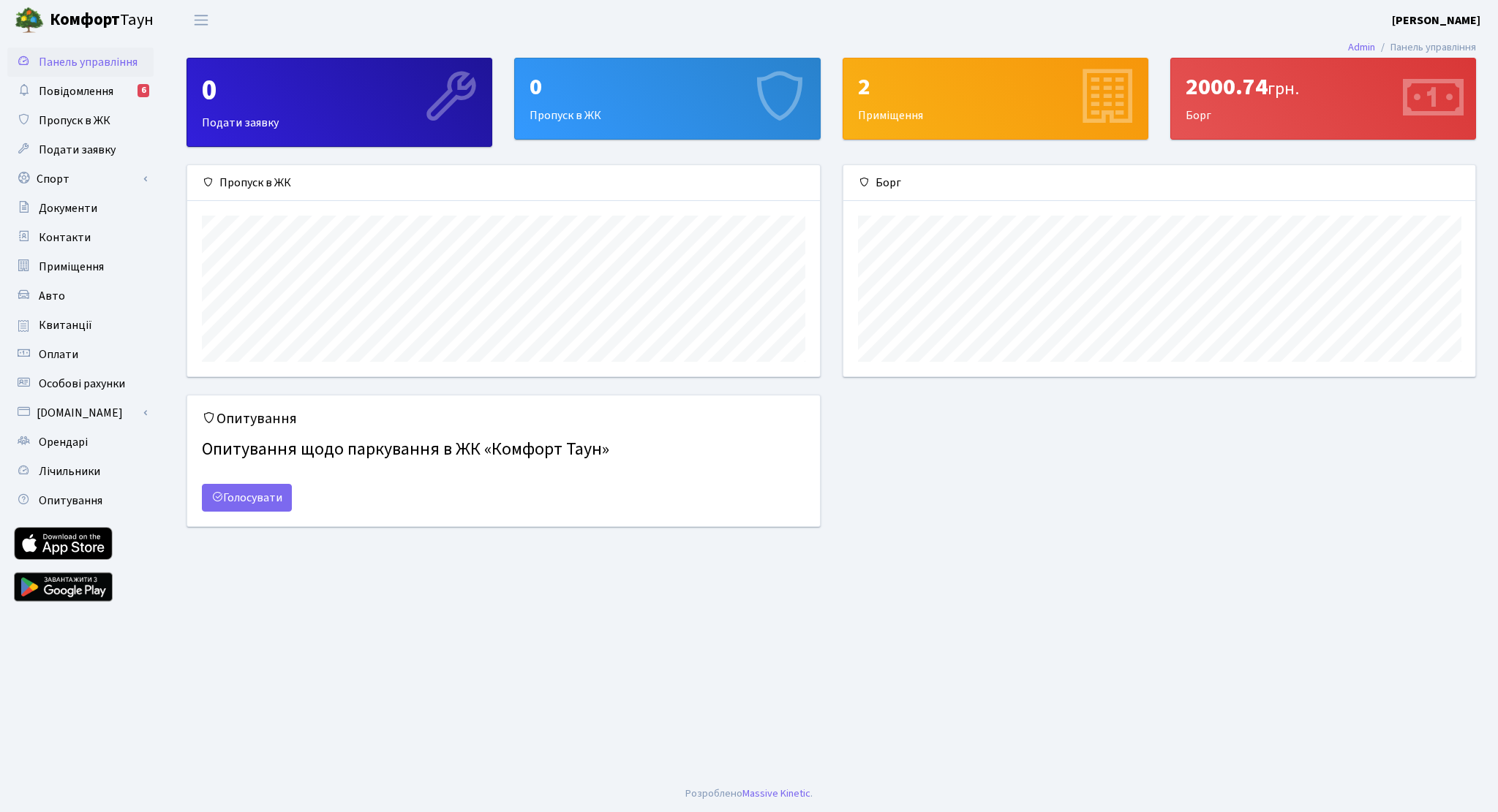
click at [1193, 114] on div "2000.74 грн. [GEOGRAPHIC_DATA]" at bounding box center [1323, 99] width 304 height 81
click at [70, 412] on link "[DOMAIN_NAME]" at bounding box center [80, 413] width 146 height 29
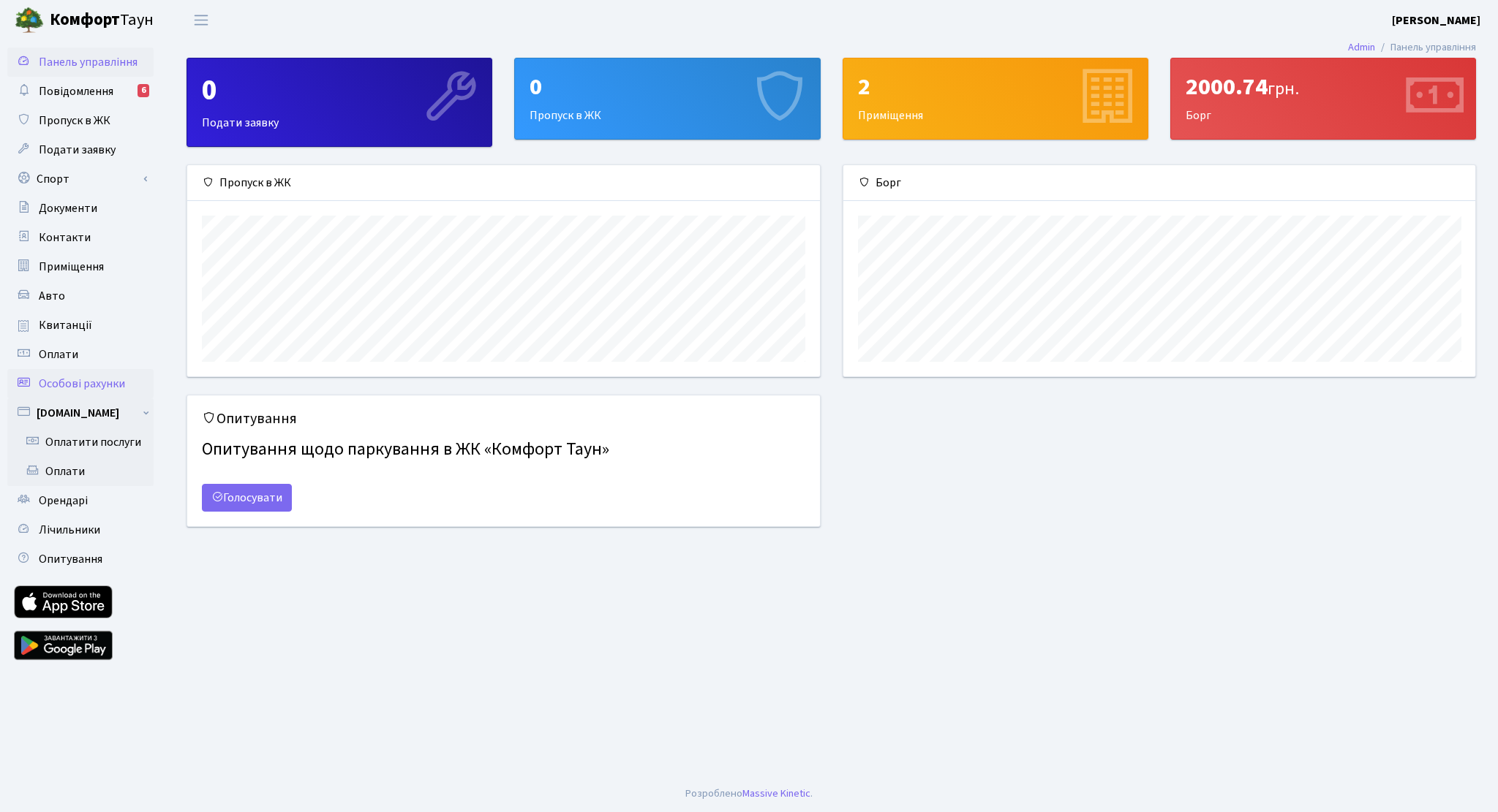
click at [71, 384] on span "Особові рахунки" at bounding box center [82, 384] width 87 height 16
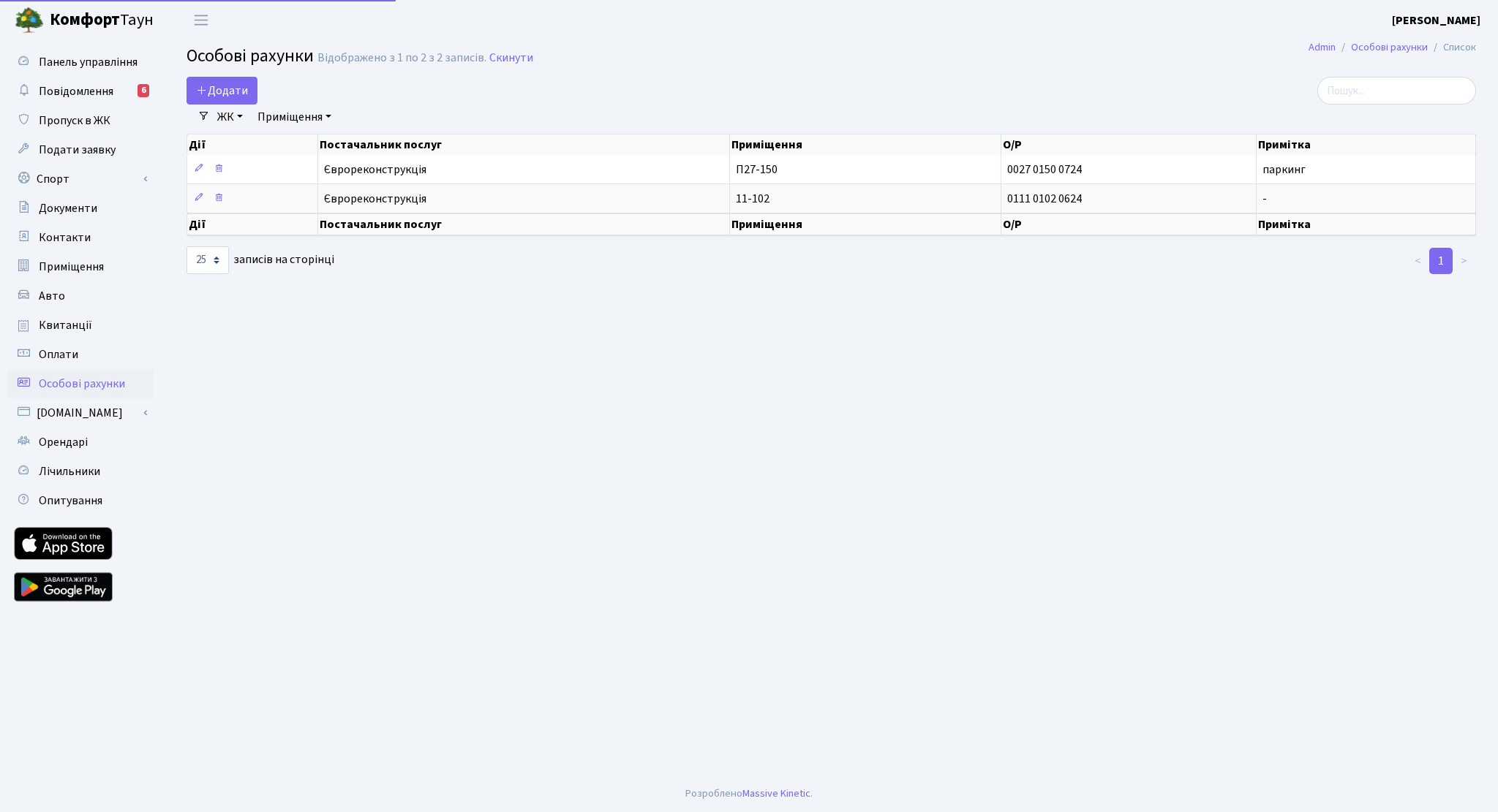
select select "25"
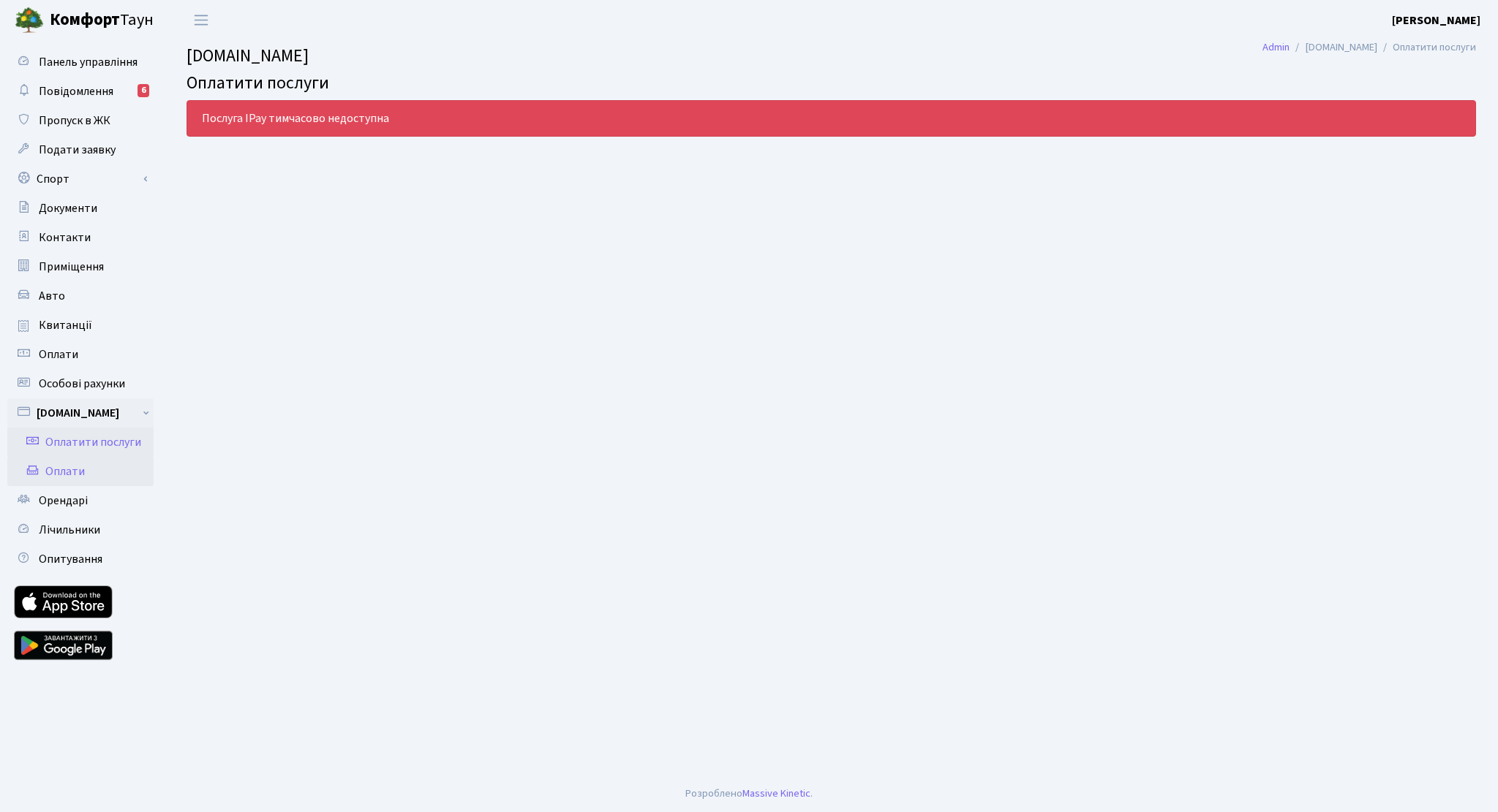
click at [76, 468] on link "Оплати" at bounding box center [80, 472] width 146 height 29
